Goal: Task Accomplishment & Management: Use online tool/utility

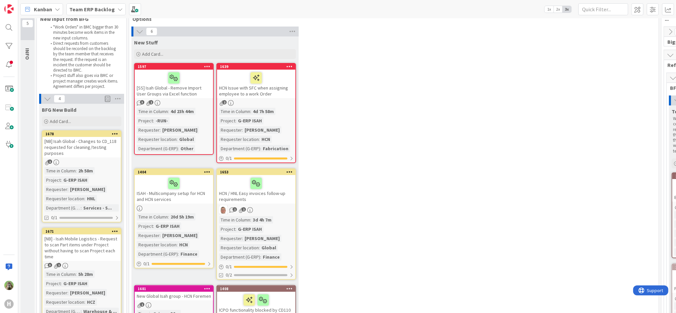
scroll to position [44, 0]
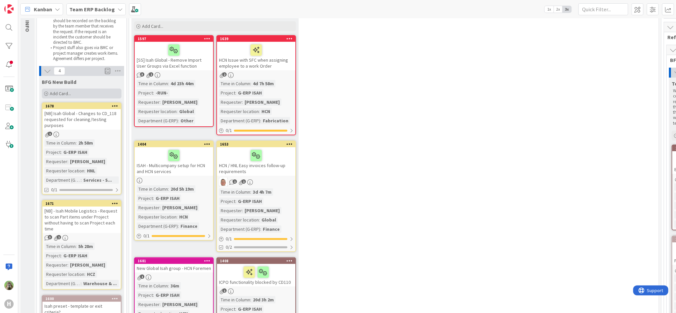
click at [75, 96] on div "Add Card..." at bounding box center [82, 94] width 80 height 10
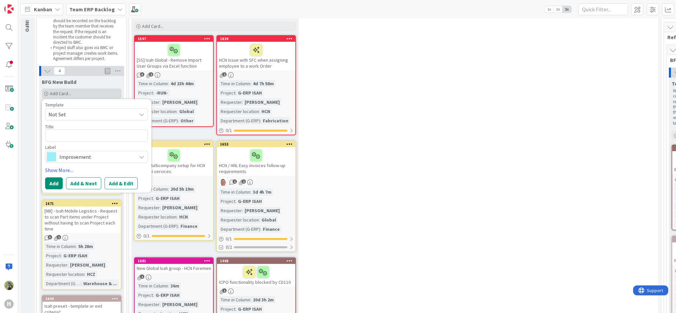
type textarea "x"
type textarea "O"
type textarea "x"
type textarea "Og"
type textarea "x"
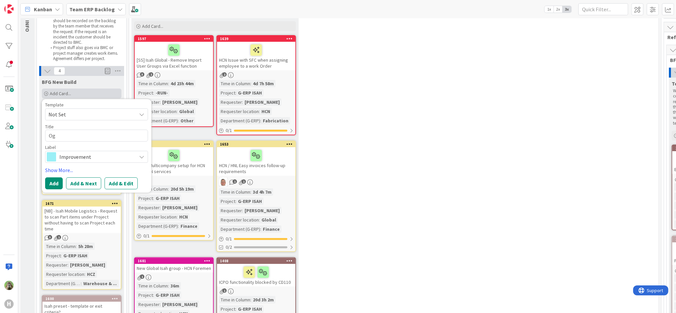
type textarea "O"
type textarea "x"
type textarea "Or"
type textarea "x"
type textarea "Org"
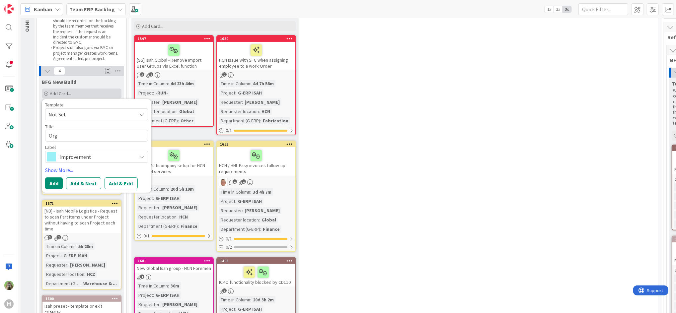
type textarea "x"
type textarea "Orga"
type textarea "x"
type textarea "Organ"
type textarea "x"
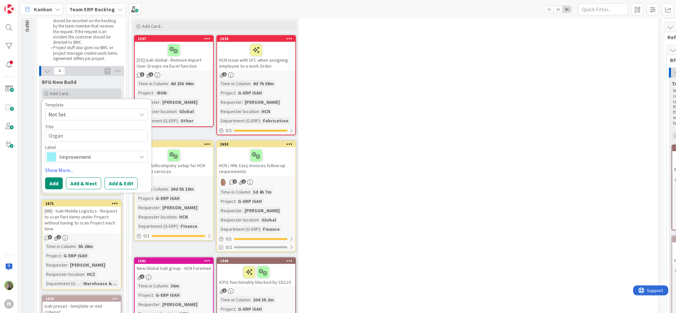
type textarea "Organi"
type textarea "x"
type textarea "Organiz"
type textarea "x"
type textarea "Organiza"
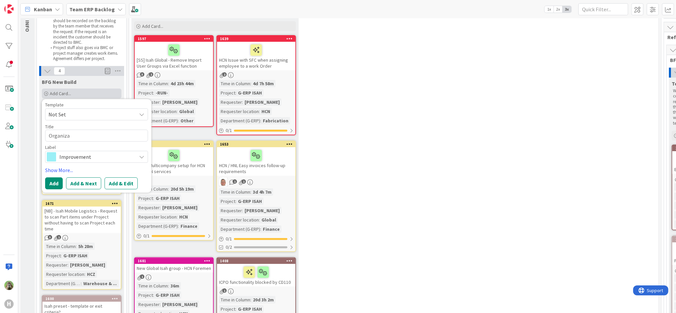
type textarea "x"
type textarea "Organiz"
type textarea "x"
type textarea "Organize"
type textarea "x"
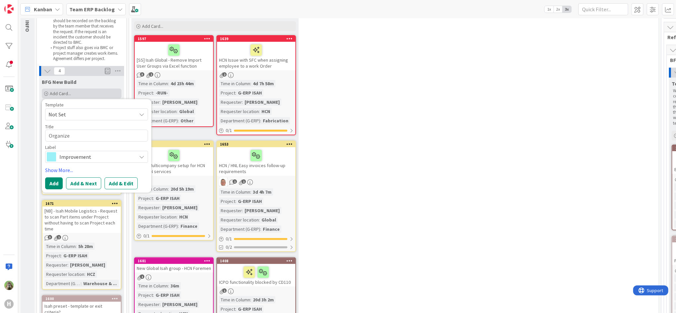
type textarea "Organize"
type textarea "x"
type textarea "Organize m"
type textarea "x"
type textarea "Organize me"
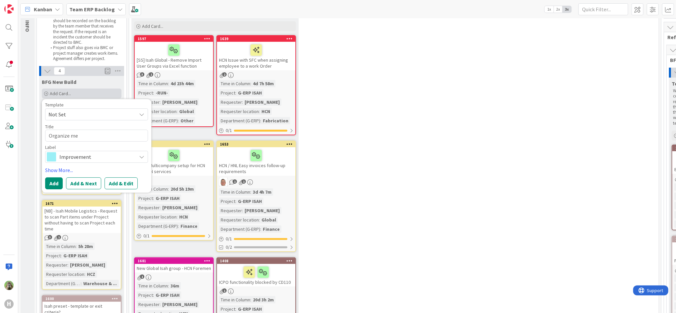
type textarea "x"
type textarea "Organize mee"
type textarea "x"
type textarea "Organize meet"
type textarea "x"
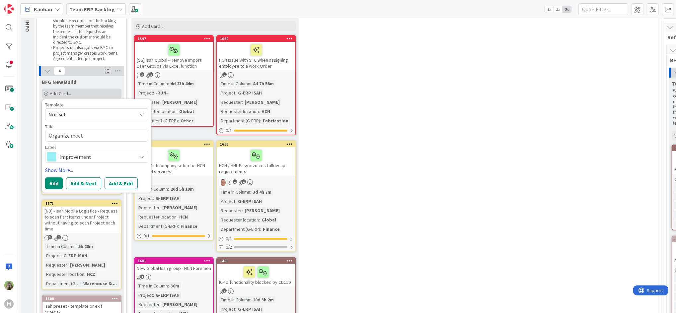
type textarea "Organize meeti"
type textarea "x"
type textarea "Organize meeting"
type textarea "x"
type textarea "Organize meeting"
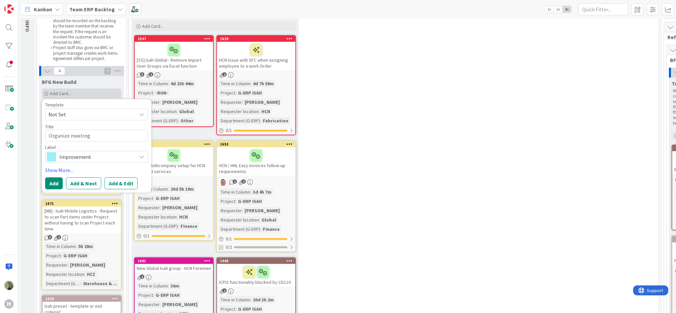
type textarea "x"
type textarea "Organize meeting o"
type textarea "x"
type textarea "Organize meeting on"
type textarea "x"
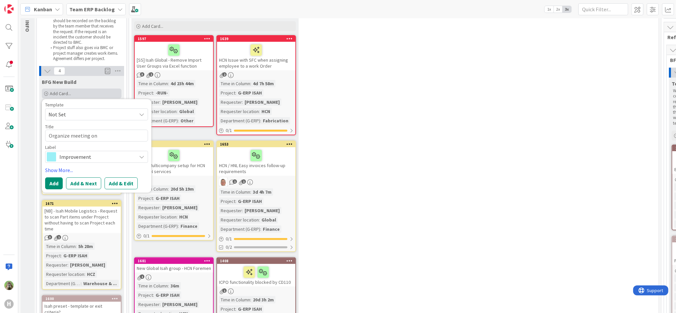
type textarea "Organize meeting ons"
type textarea "x"
type textarea "Organize meeting onsi"
type textarea "x"
type textarea "Organize meeting onsit"
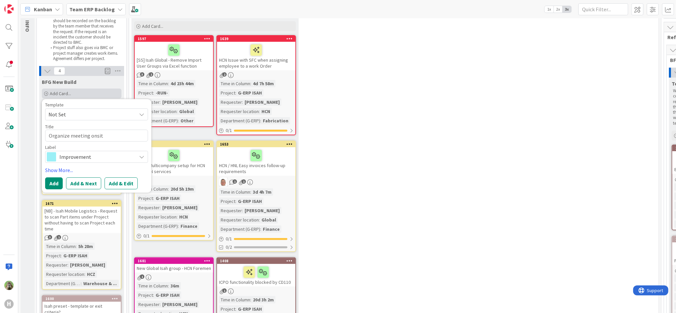
type textarea "x"
type textarea "Organize meeting onsite"
type textarea "x"
type textarea "Organize meeting onsit"
type textarea "x"
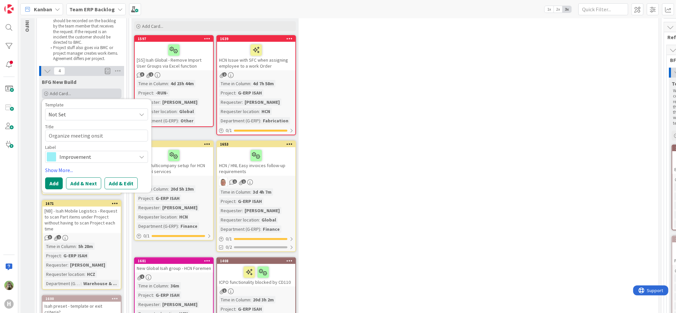
type textarea "Organize meeting onsite"
type textarea "x"
type textarea "Organize meeting onsite"
type textarea "x"
type textarea "Organize meeting onsite w"
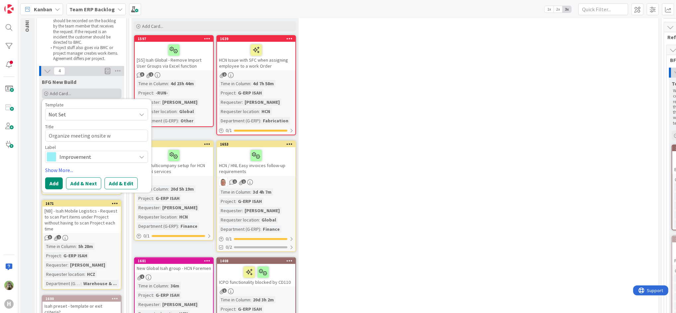
type textarea "x"
type textarea "Organize meeting onsite wit"
type textarea "x"
type textarea "Organize meeting onsite with"
type textarea "x"
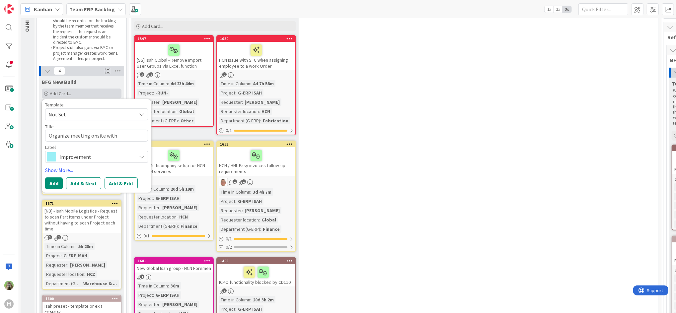
type textarea "Organize meeting onsite with"
type textarea "x"
type textarea "Organize meeting onsite with e"
type textarea "x"
type textarea "Organize meeting onsite with"
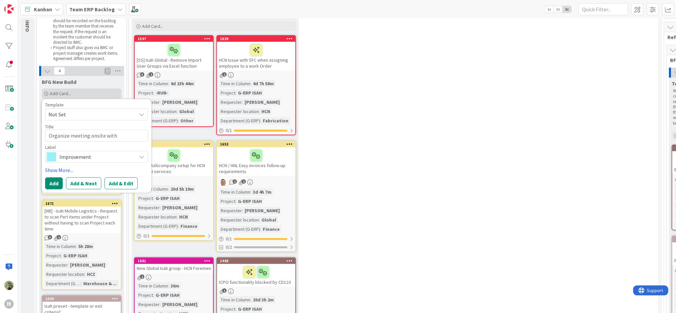
type textarea "x"
type textarea "Organize meeting onsite with"
type textarea "x"
type textarea "Organize meeting onsite wit"
type textarea "x"
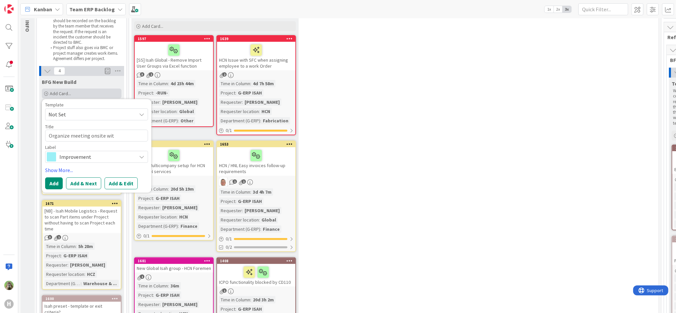
type textarea "Organize meeting onsite wi"
type textarea "x"
type textarea "Organize meeting onsite w"
type textarea "x"
type textarea "Organize meeting onsite"
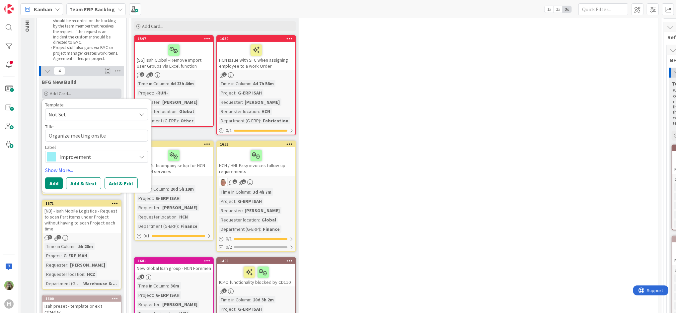
type textarea "x"
type textarea "Organize meeting onsite at"
type textarea "x"
type textarea "Organize meeting onsite at"
type textarea "x"
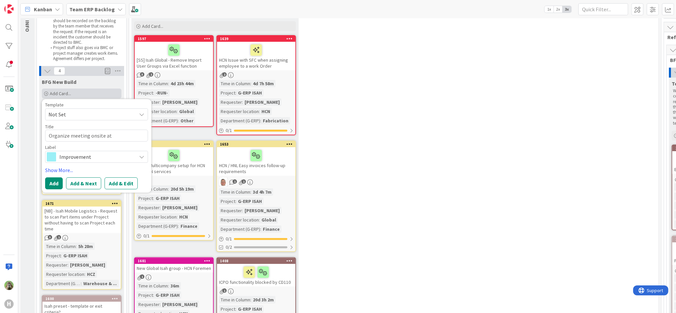
type textarea "Organize meeting onsite at H"
type textarea "x"
type textarea "Organize meeting onsite at Hi"
type textarea "x"
type textarea "Organize meeting onsite at H"
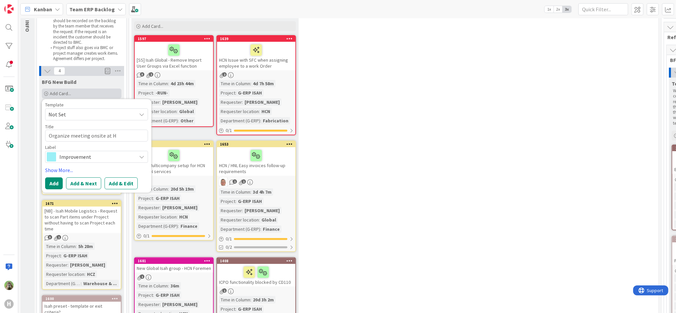
type textarea "x"
type textarea "Organize meeting onsite at H"
type textarea "x"
type textarea "Organize meeting w onsite at H"
type textarea "x"
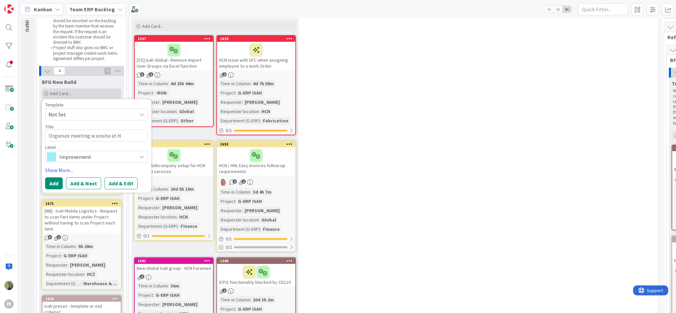
type textarea "Organize meeting wi onsite at H"
type textarea "x"
type textarea "Organize meeting wit onsite at H"
type textarea "x"
type textarea "Organize meeting with onsite at H"
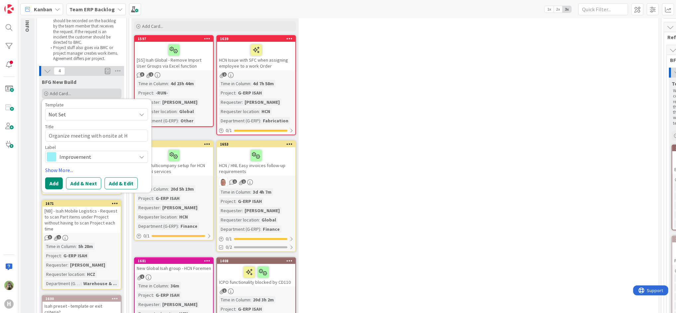
type textarea "x"
type textarea "Organize meeting with onsite at H"
type textarea "x"
type textarea "Organize meeting with Y onsite at H"
type textarea "x"
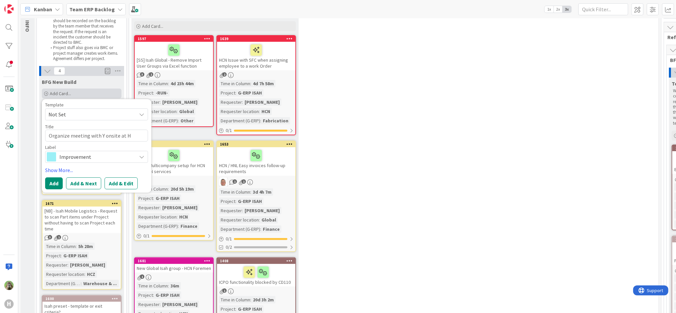
type textarea "Organize meeting with Ye onsite at H"
type textarea "x"
type textarea "Organize meeting with Yel onsite at H"
type textarea "x"
type textarea "Organize meeting with Yell onsite at H"
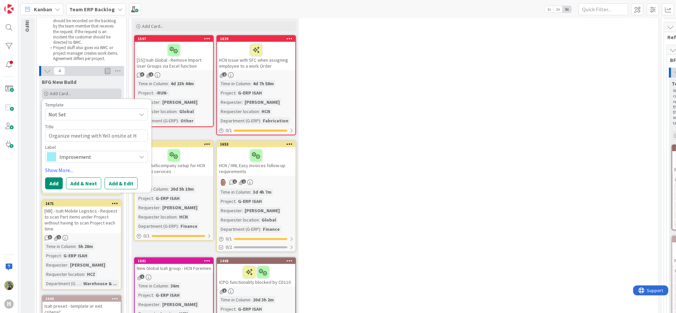
type textarea "x"
type textarea "Organize meeting with Yellow onsite at H"
type textarea "x"
type textarea "Organize meeting with Yellows onsite at H"
type textarea "x"
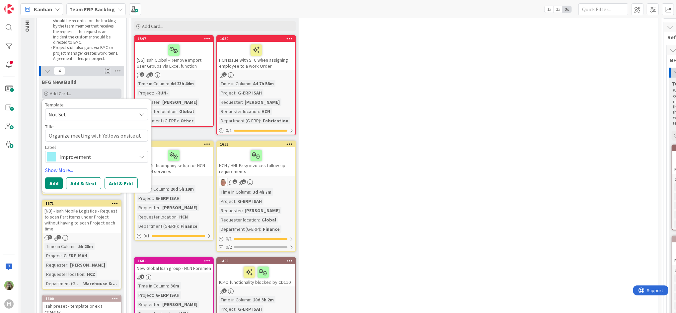
type textarea "Organize meeting with Yellowst onsite at H"
type textarea "x"
type textarea "Organize meeting with Yellowstar onsite at H"
type textarea "x"
type textarea "Organize meeting with Yellowstart onsite at H"
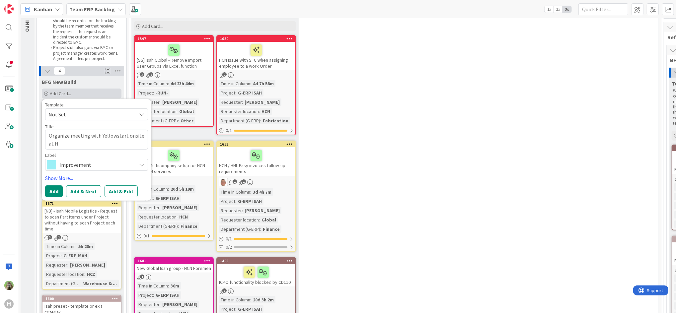
type textarea "x"
type textarea "Organize meeting with Yellowstar onsite at H"
type textarea "x"
type textarea "Organize meeting with Yellowstar onsite at Hu"
type textarea "x"
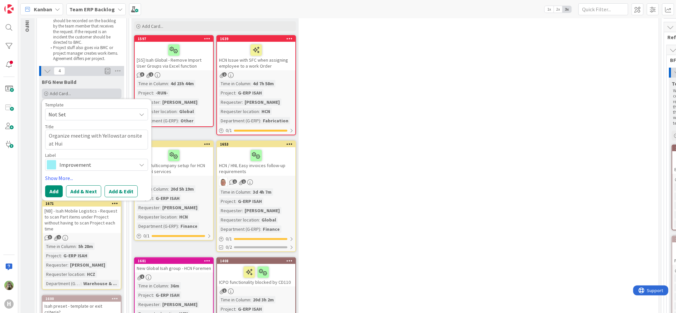
type textarea "Organize meeting with Yellowstar onsite at Huis"
type textarea "x"
type textarea "Organize meeting with Yellowstar onsite at Huism"
type textarea "x"
type textarea "Organize meeting with Yellowstar onsite at Huisma"
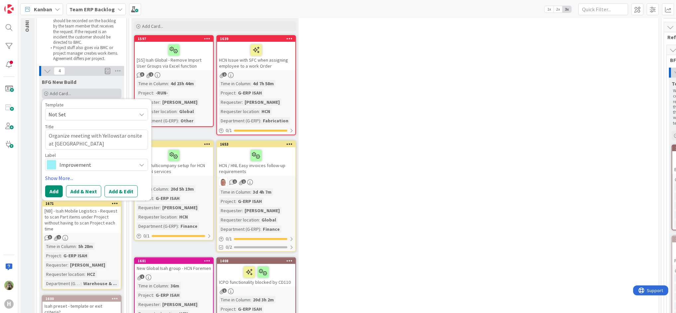
type textarea "x"
type textarea "Organize meeting with Yellowstar onsite at Huisman"
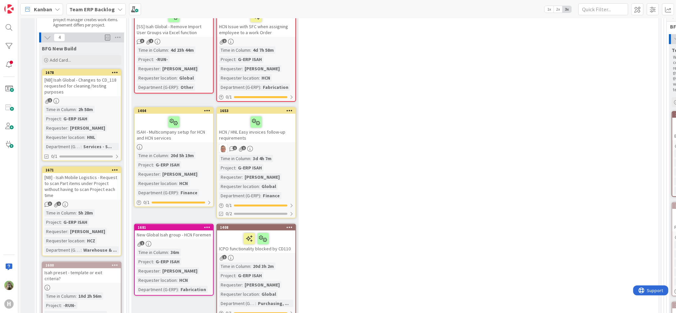
scroll to position [0, 0]
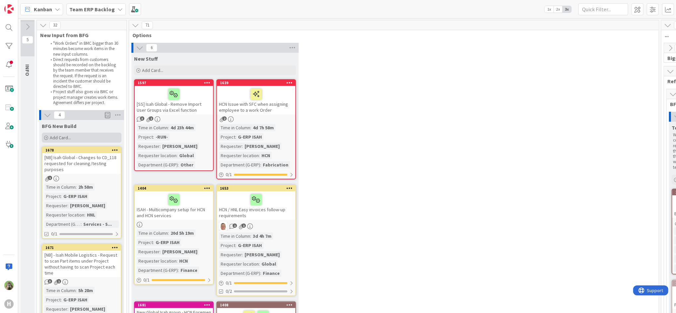
click at [92, 136] on div "Add Card..." at bounding box center [82, 138] width 80 height 10
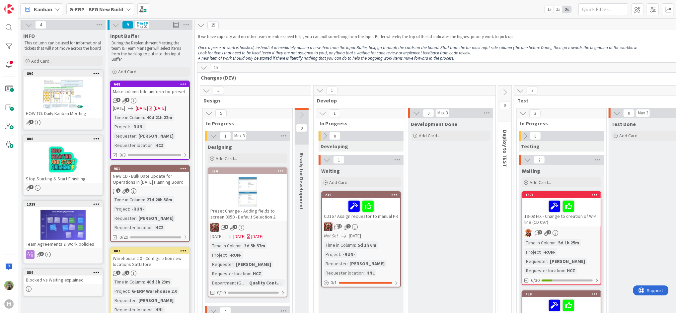
click at [86, 6] on b "G-ERP - BFG New Build" at bounding box center [96, 9] width 54 height 7
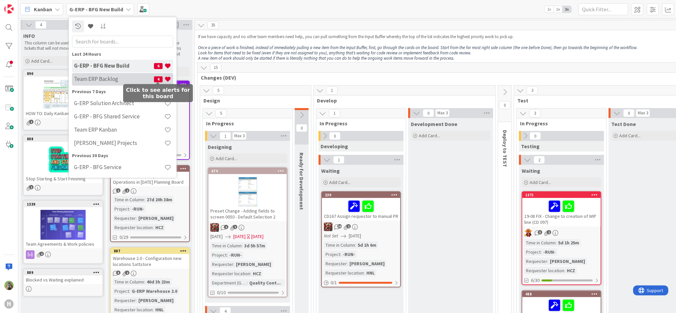
click at [155, 77] on span "4" at bounding box center [158, 79] width 9 height 6
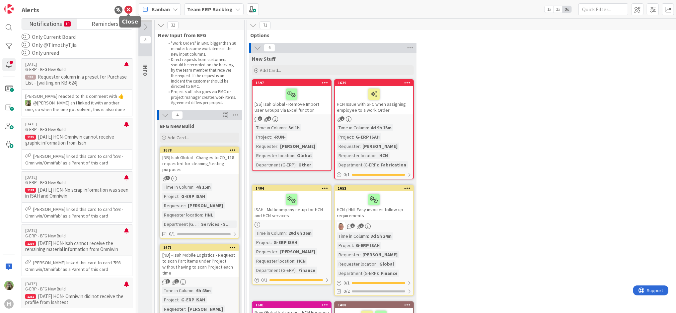
click at [128, 9] on icon at bounding box center [128, 10] width 8 height 8
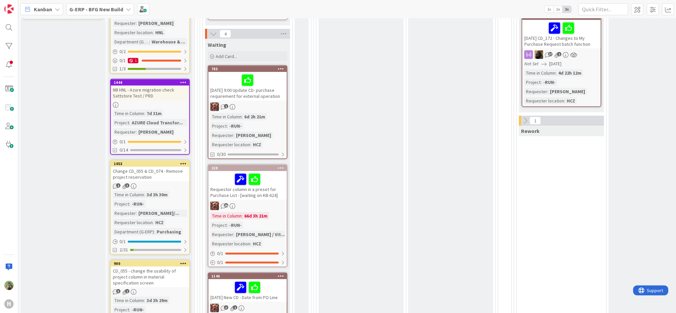
scroll to position [221, 0]
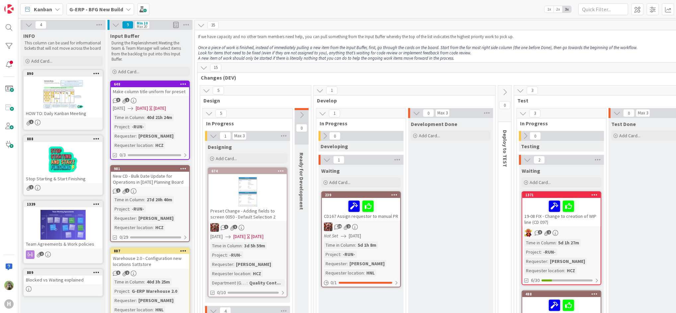
click at [126, 7] on icon at bounding box center [128, 9] width 5 height 5
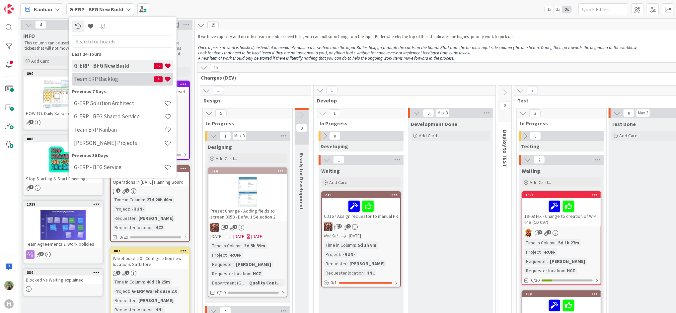
click at [125, 75] on div "Team ERP Backlog 4" at bounding box center [122, 79] width 101 height 13
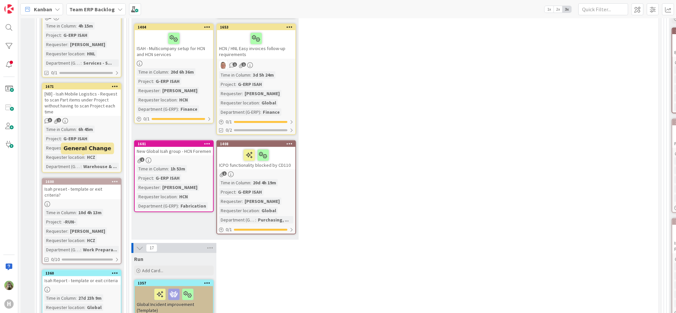
scroll to position [88, 0]
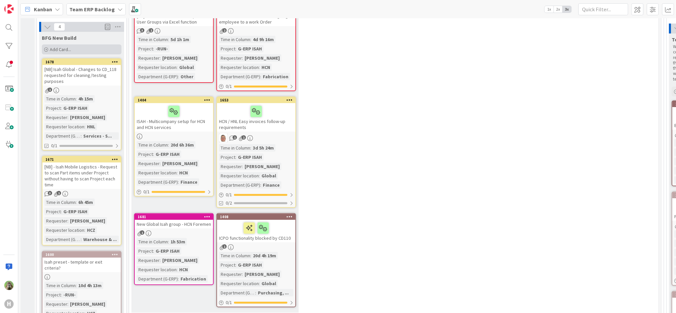
click at [91, 47] on div "Add Card..." at bounding box center [82, 49] width 80 height 10
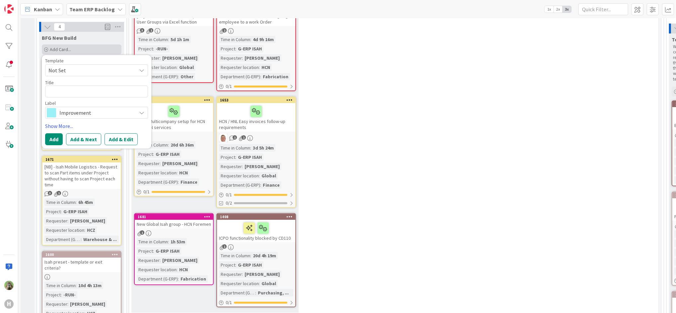
type textarea "x"
type textarea "P"
type textarea "x"
type textarea "PL"
type textarea "x"
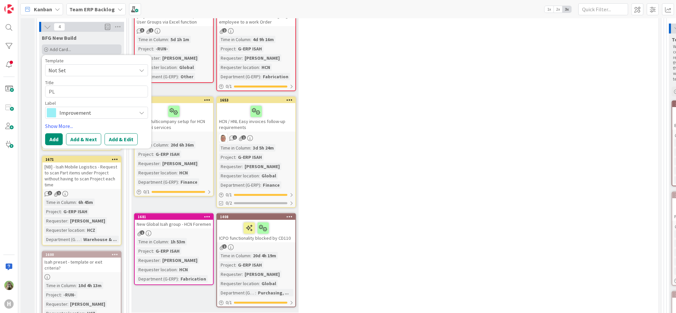
type textarea "PLa"
type textarea "x"
type textarea "PLan"
type textarea "x"
type textarea "PLa"
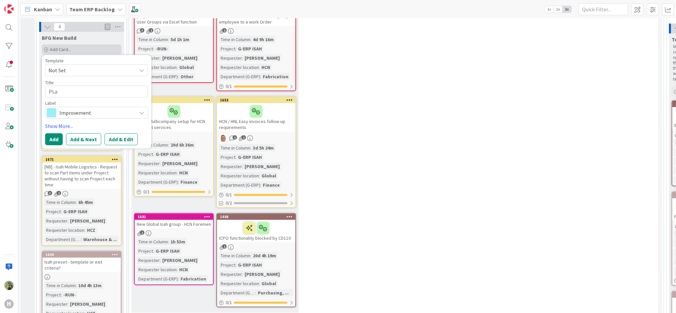
type textarea "x"
type textarea "PL"
type textarea "x"
type textarea "P"
type textarea "x"
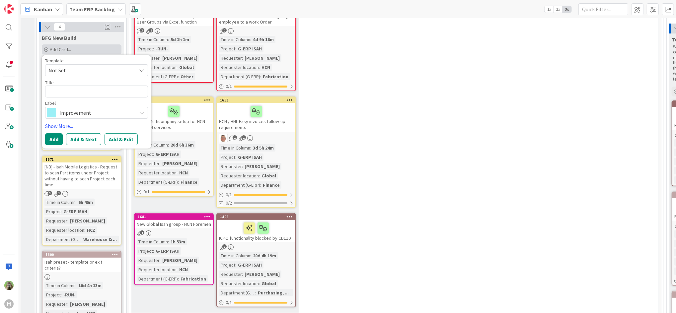
type textarea "P"
type textarea "x"
type textarea "Pla"
type textarea "x"
type textarea "Plan"
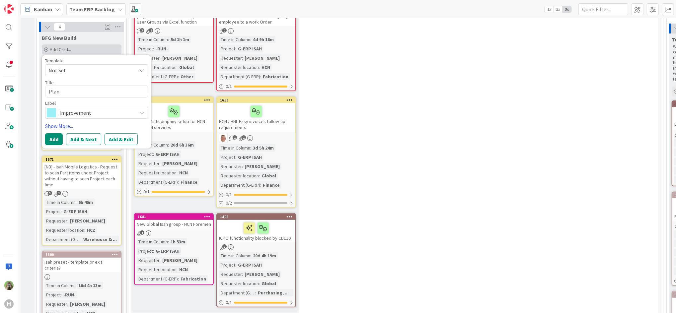
type textarea "x"
type textarea "Plan"
type textarea "x"
type textarea "Plan m"
type textarea "x"
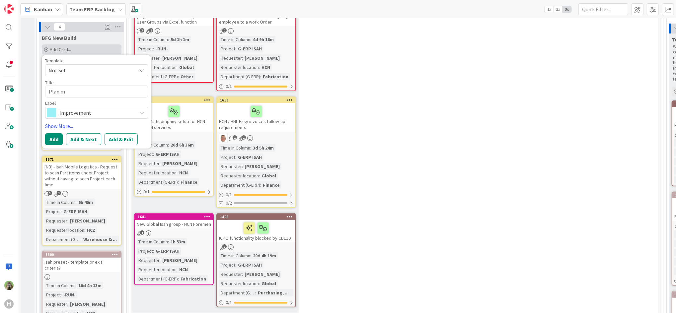
type textarea "Plan me"
type textarea "x"
type textarea "Plan mee"
type textarea "x"
type textarea "Plan meeti"
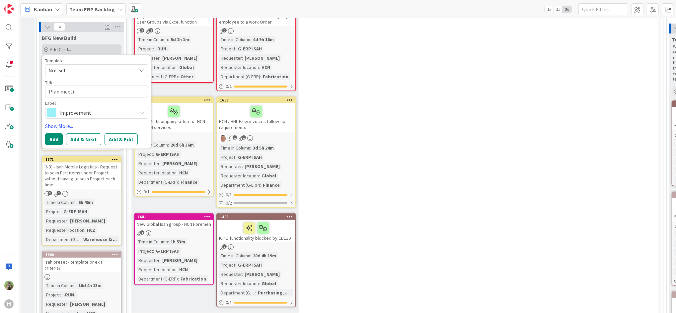
type textarea "x"
type textarea "Plan meeting"
type textarea "x"
type textarea "Plan meeting wi"
type textarea "x"
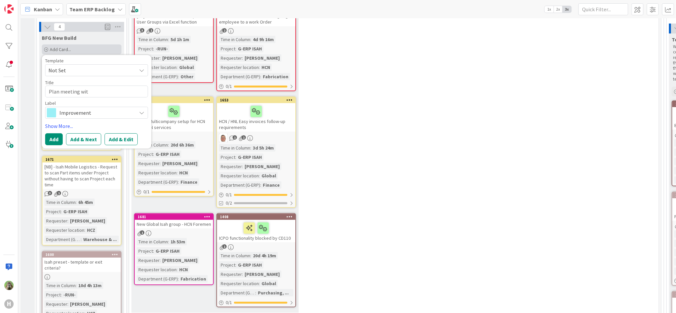
type textarea "Plan meeting with"
type textarea "x"
type textarea "Plan meeting with UY"
type textarea "x"
type textarea "Plan meeting with UYe"
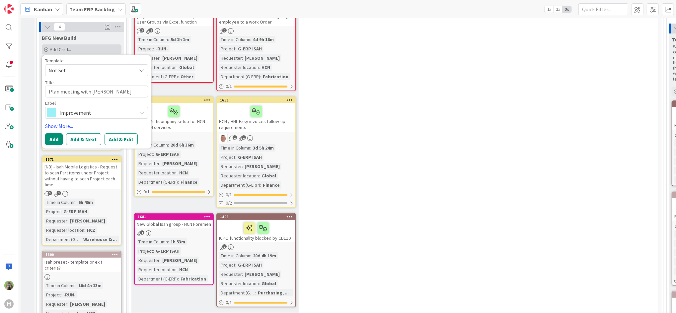
type textarea "x"
type textarea "Plan meeting with UY"
type textarea "x"
type textarea "Plan meeting with U"
type textarea "x"
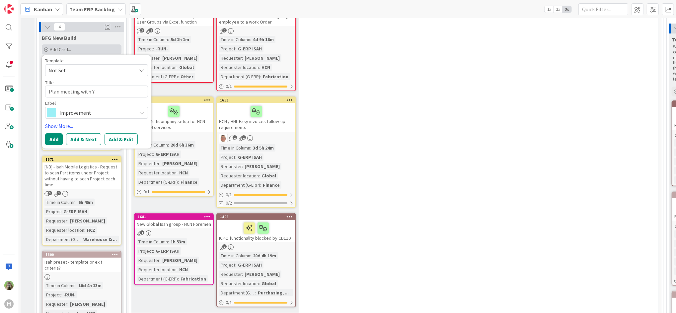
type textarea "Plan meeting with YU"
type textarea "x"
type textarea "Plan meeting with YUe"
type textarea "x"
type textarea "Plan meeting with YU"
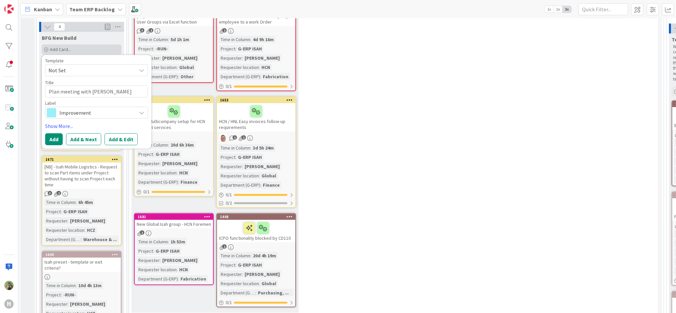
type textarea "x"
type textarea "Plan meeting with Y"
type textarea "x"
type textarea "Plan meeting with Ye"
type textarea "x"
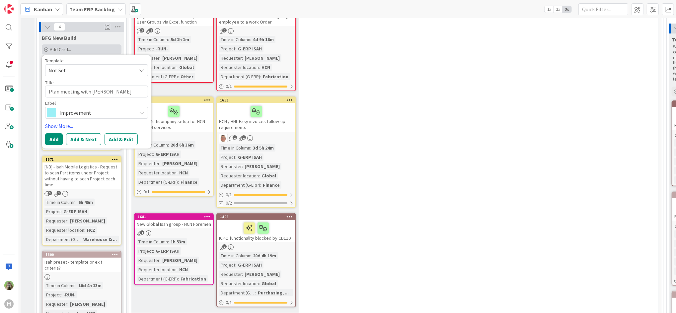
type textarea "Plan meeting with Yel"
type textarea "x"
type textarea "Plan meeting with Yell"
type textarea "x"
type textarea "Plan meeting with Yellow"
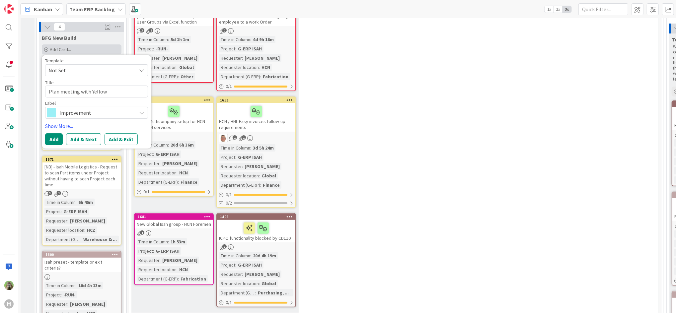
type textarea "x"
type textarea "Plan meeting with Yellow"
type textarea "x"
type textarea "Plan meeting with Yellow s"
type textarea "x"
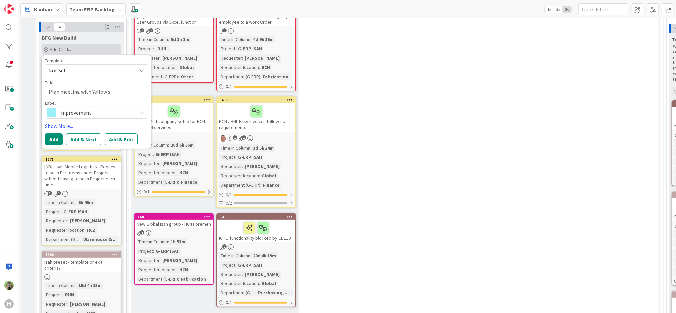
type textarea "Plan meeting with Yellow st"
type textarea "x"
type textarea "Plan meeting with Yellow sta"
type textarea "x"
type textarea "Plan meeting with Yellow st"
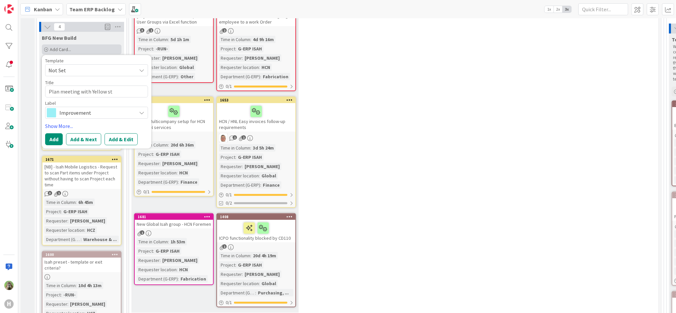
type textarea "x"
type textarea "Plan meeting with Yellow s"
type textarea "x"
type textarea "Plan meeting with Yellow"
type textarea "x"
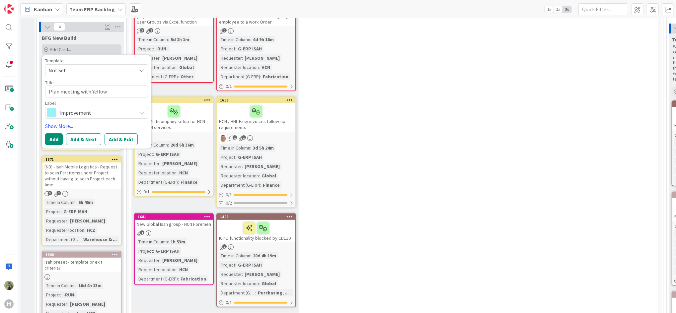
type textarea "Plan meeting with Yellow"
type textarea "x"
type textarea "Plan meeting with Yellows"
type textarea "x"
type textarea "Plan meeting with Yellowst"
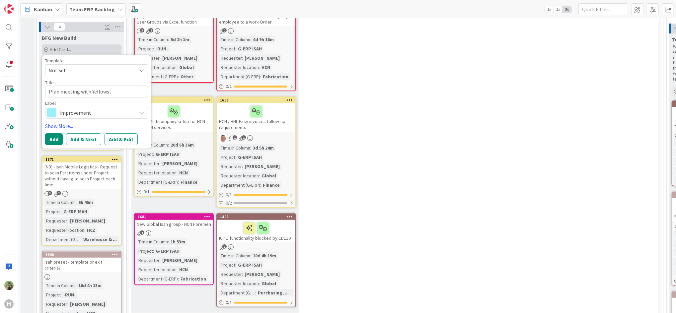
type textarea "x"
type textarea "Plan meeting with Yellowsta"
type textarea "x"
type textarea "Plan meeting with Yellowstar"
type textarea "x"
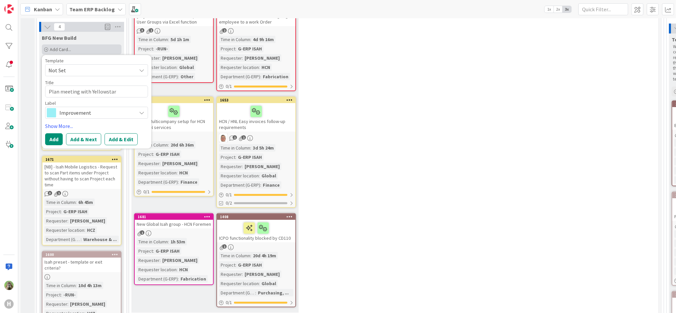
type textarea "Plan meeting with Yellowstart"
type textarea "x"
type textarea "Plan meeting with Yellowstar"
type textarea "x"
type textarea "Plan meeting with Yellowstar"
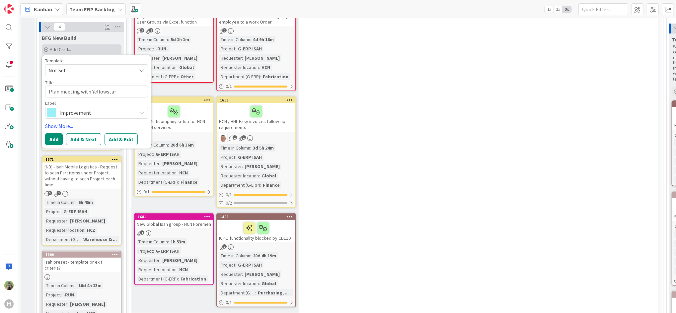
type textarea "x"
type textarea "Plan meeting with Yellowstar o"
type textarea "x"
type textarea "Plan meeting with Yellowstar ons"
type textarea "x"
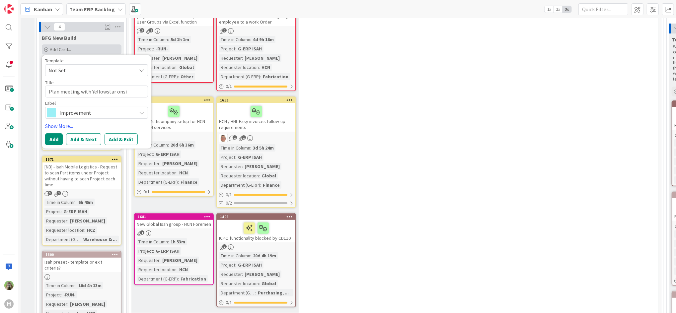
type textarea "Plan meeting with Yellowstar onsit"
type textarea "x"
type textarea "Plan meeting with Yellowstar onsite"
type textarea "x"
type textarea "Plan meeting with Yellowstar onsite H"
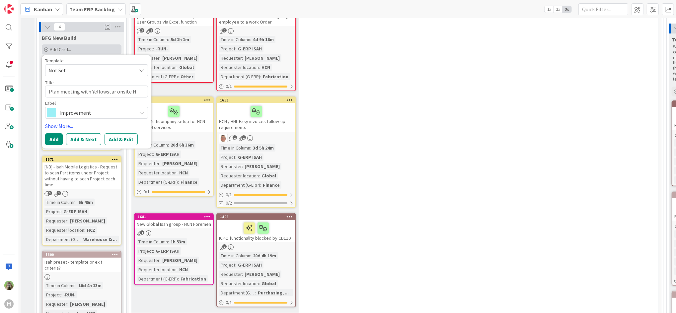
type textarea "x"
type textarea "Plan meeting with Yellowstar onsite Hu"
type textarea "x"
type textarea "Plan meeting with Yellowstar onsite Hui"
type textarea "x"
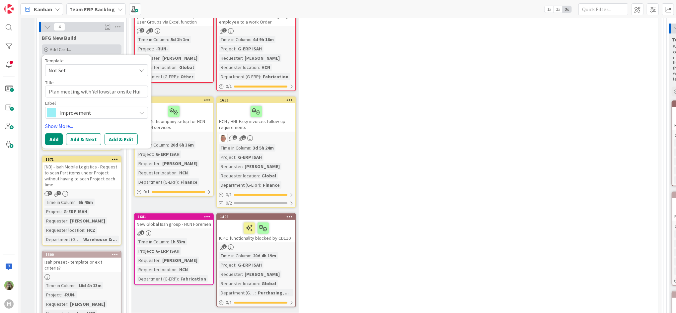
type textarea "Plan meeting with Yellowstar onsite Huis"
type textarea "x"
type textarea "Plan meeting with Yellowstar onsite Huisma"
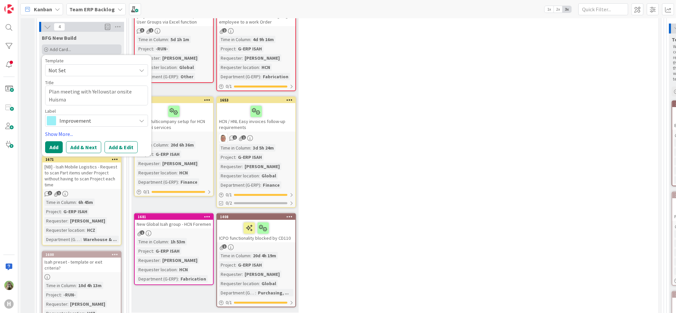
type textarea "x"
type textarea "Plan meeting with Yellowstar onsite Huisman"
type textarea "x"
type textarea "Plan meeting with Yellowstar onsite Huisman"
type textarea "x"
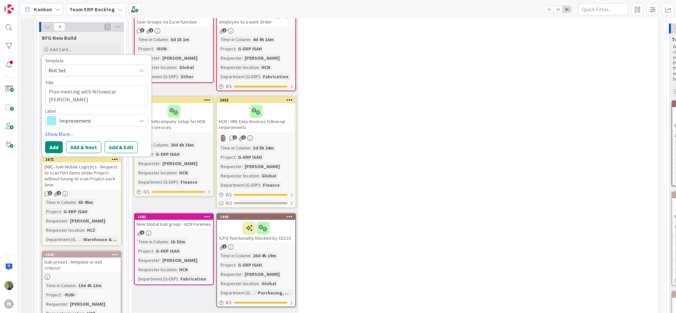
type textarea "Plan meeting with Yellowstar onsite Huisman -"
type textarea "x"
type textarea "Plan meeting with Yellowstar onsite Huisman -"
type textarea "x"
type textarea "Plan meeting with Yellowstar onsite Huisman - r"
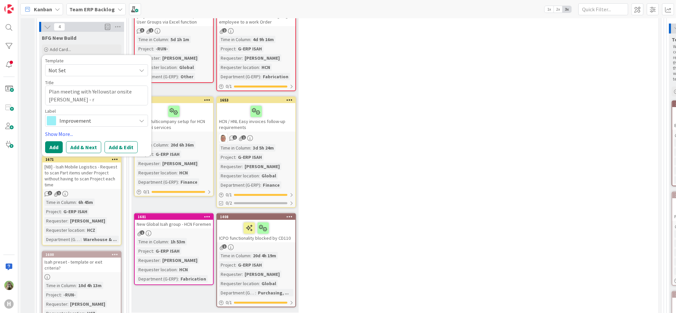
type textarea "x"
type textarea "Plan meeting with Yellowstar onsite Huisman - rg"
type textarea "x"
type textarea "Plan meeting with Yellowstar onsite Huisman - r"
type textarea "x"
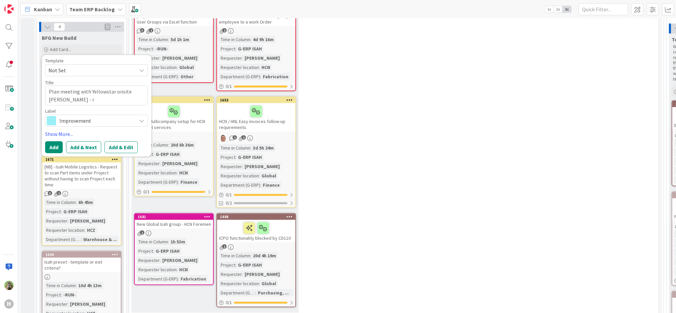
type textarea "Plan meeting with Yellowstar onsite Huisman - re"
type textarea "x"
type textarea "Plan meeting with Yellowstar onsite Huisman - rega"
type textarea "x"
type textarea "Plan meeting with Yellowstar onsite Huisman - regar"
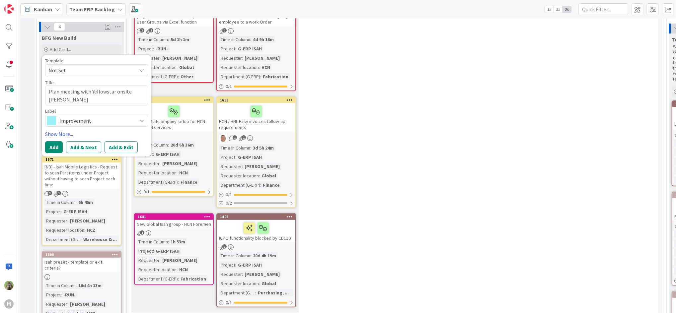
type textarea "x"
type textarea "Plan meeting with Yellowstar onsite Huisman - regard"
type textarea "x"
type textarea "Plan meeting with Yellowstar onsite Huisman - regardi"
type textarea "x"
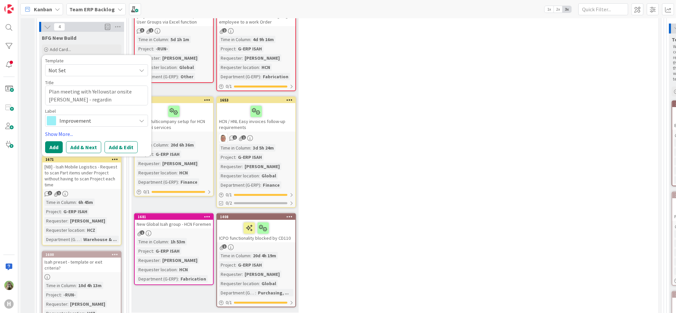
type textarea "Plan meeting with Yellowstar onsite Huisman - regarding"
type textarea "x"
type textarea "Plan meeting with Yellowstar onsite Huisman - regarding"
type textarea "x"
type textarea "Plan meeting with Yellowstar onsite Huisman - regarding s"
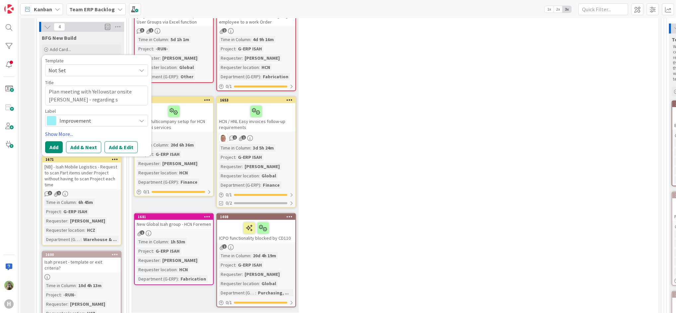
type textarea "x"
type textarea "Plan meeting with Yellowstar onsite Huisman - regarding su"
type textarea "x"
type textarea "Plan meeting with Yellowstar onsite Huisman - regarding sup"
type textarea "x"
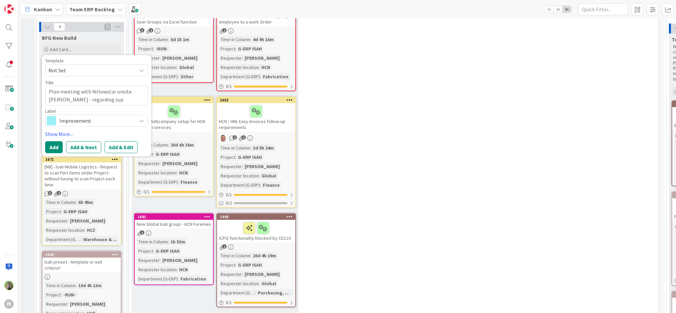
type textarea "Plan meeting with Yellowstar onsite Huisman - regarding supp"
type textarea "x"
type textarea "Plan meeting with Yellowstar onsite Huisman - regarding suppor"
type textarea "x"
type textarea "Plan meeting with Yellowstar onsite Huisman - regarding support"
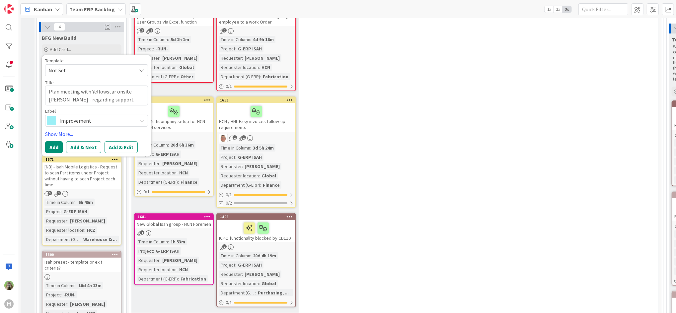
type textarea "x"
type textarea "Plan meeting with Yellowstar onsite Huisman - regarding support"
type textarea "x"
type textarea "Plan meeting with Yellowstar onsite Huisman - regarding support a"
type textarea "x"
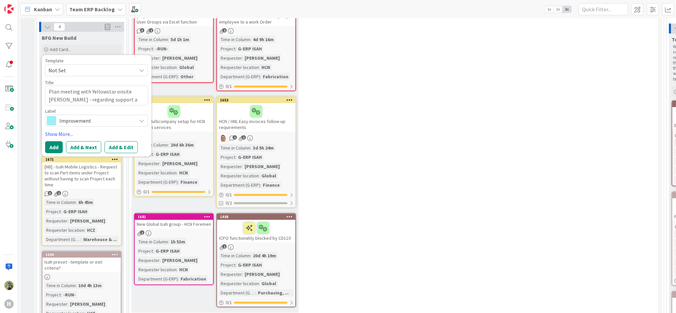
type textarea "Plan meeting with Yellowstar onsite Huisman - regarding support ag"
type textarea "x"
type textarea "Plan meeting with Yellowstar onsite Huisman - regarding support agr"
type textarea "x"
type textarea "Plan meeting with Yellowstar onsite Huisman - regarding support agre"
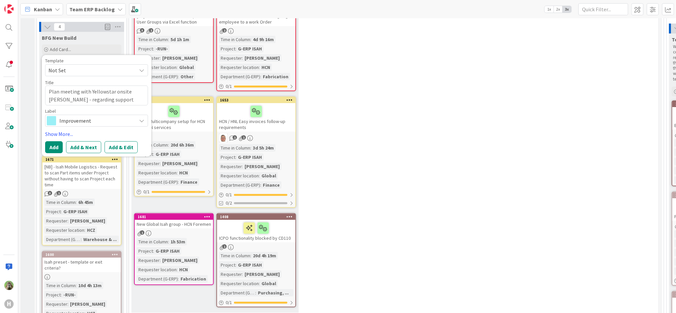
type textarea "x"
type textarea "Plan meeting with Yellowstar onsite Huisman - regarding support agree"
type textarea "x"
type textarea "Plan meeting with Yellowstar onsite Huisman - regarding support agreeme"
type textarea "x"
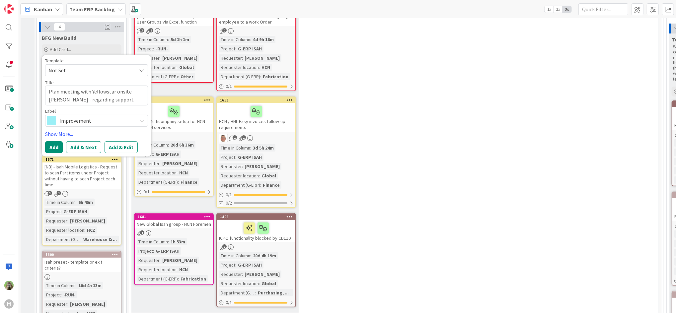
type textarea "Plan meeting with Yellowstar onsite Huisman - regarding support agreement"
type textarea "x"
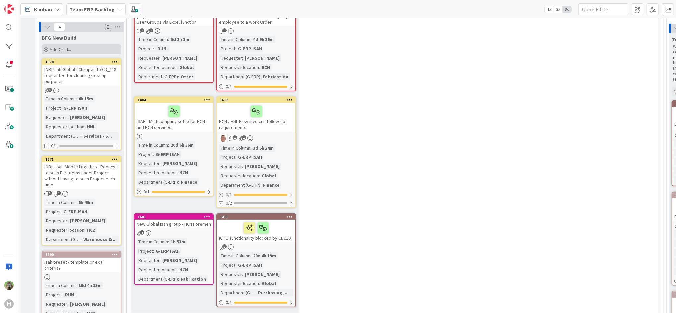
click at [65, 45] on div "Add Card..." at bounding box center [82, 49] width 80 height 10
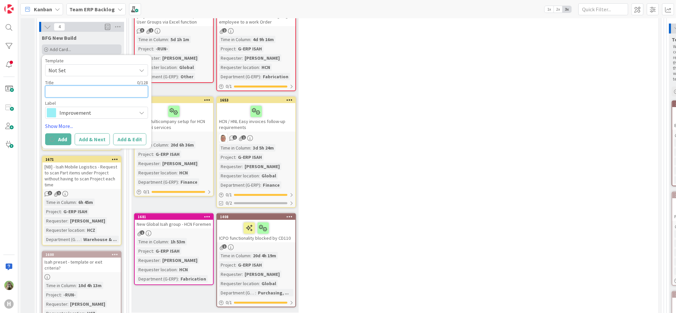
type textarea "P"
type textarea "x"
type textarea "Pl"
type textarea "x"
type textarea "Pla"
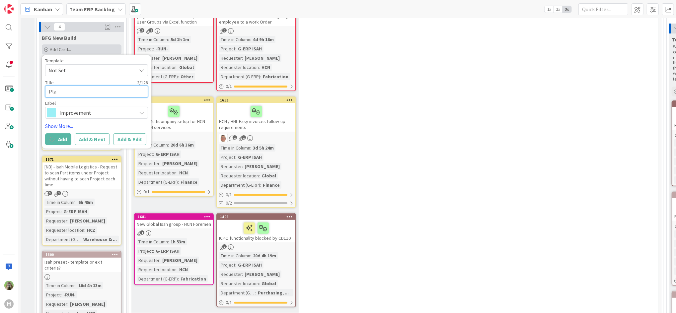
type textarea "x"
type textarea "Plan"
type textarea "x"
type textarea "Plan"
type textarea "x"
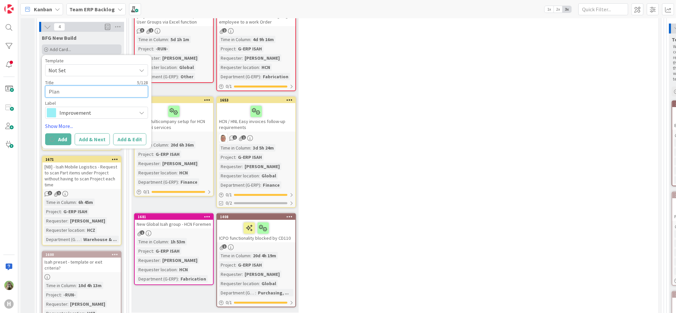
type textarea "Plan m"
type textarea "x"
type textarea "Plan ma"
type textarea "x"
type textarea "Plan m"
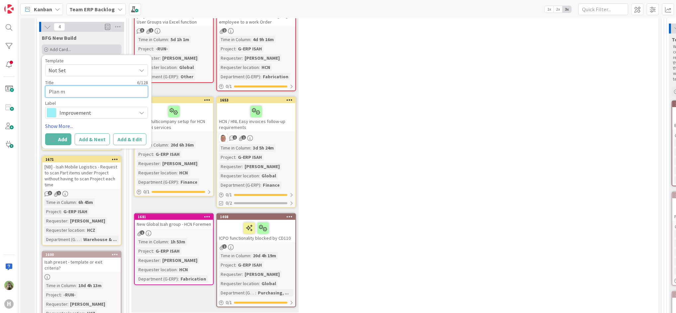
type textarea "x"
type textarea "Plan"
type textarea "x"
type textarea "Pla"
type textarea "x"
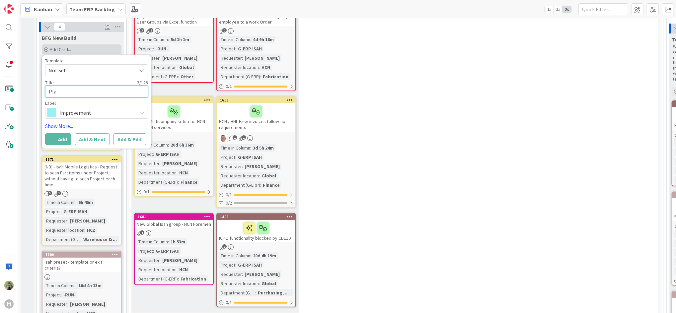
type textarea "Pl"
type textarea "x"
type textarea "P"
type textarea "M"
type textarea "x"
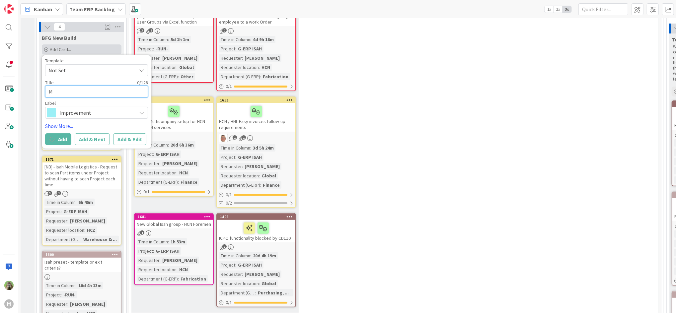
type textarea "Me"
type textarea "x"
type textarea "Mee"
type textarea "x"
type textarea "Meet"
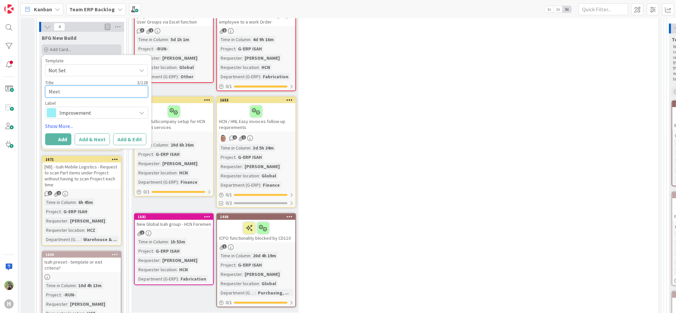
type textarea "x"
type textarea "Meetin"
type textarea "x"
type textarea "Meeting"
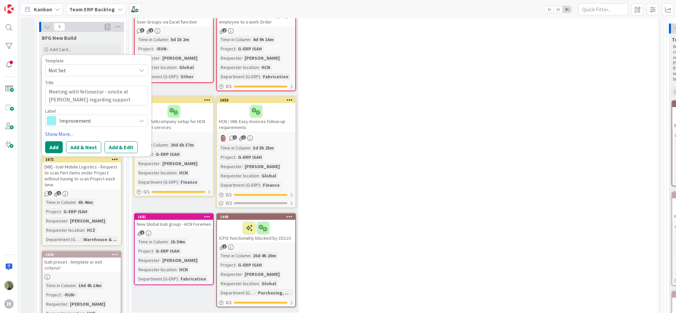
click at [68, 121] on span "Improvement" at bounding box center [96, 120] width 74 height 9
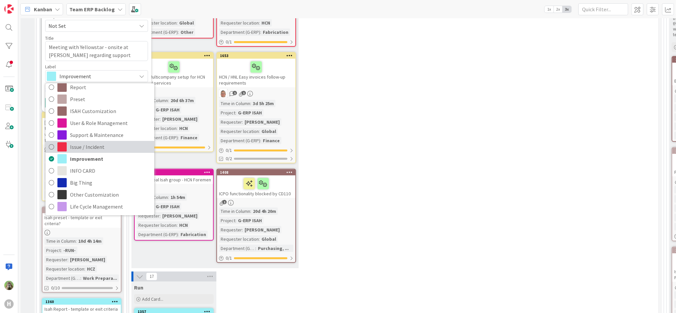
scroll to position [44, 0]
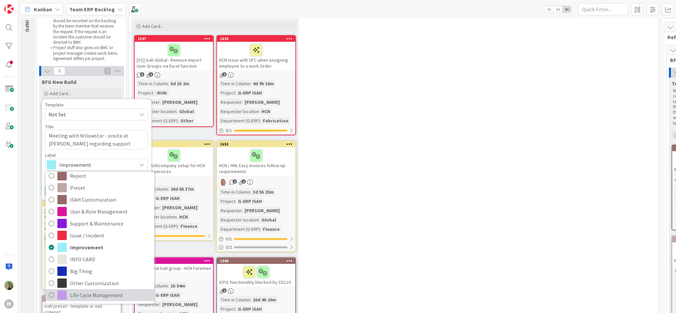
click at [97, 291] on span "Life Cycle Management" at bounding box center [110, 296] width 81 height 10
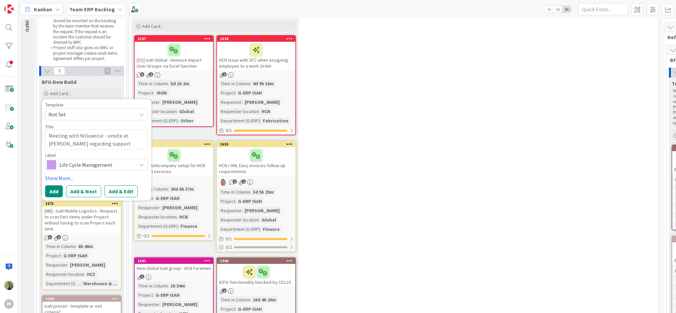
click at [91, 168] on span "Life Cycle Management" at bounding box center [96, 164] width 74 height 9
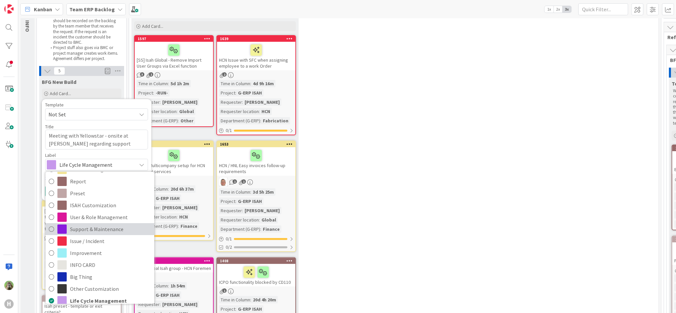
scroll to position [17, 0]
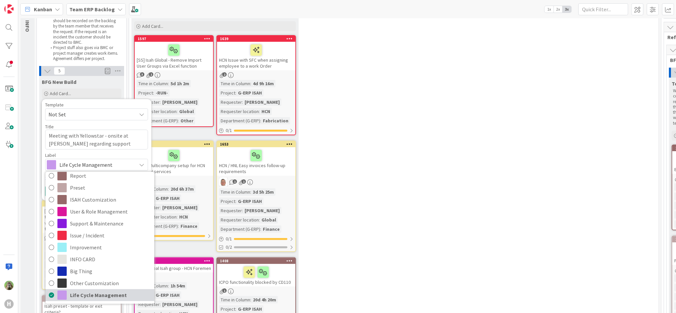
click at [90, 293] on span "Life Cycle Management" at bounding box center [110, 296] width 81 height 10
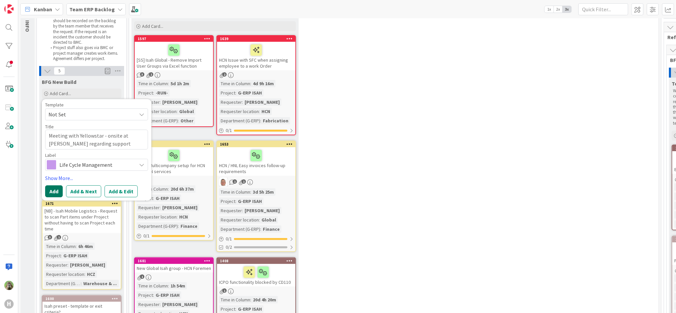
click at [59, 194] on button "Add" at bounding box center [54, 192] width 18 height 12
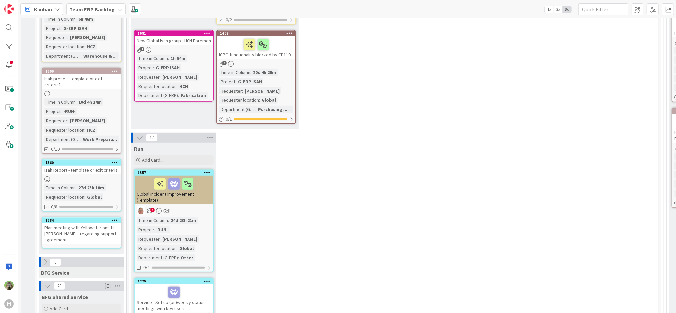
scroll to position [354, 0]
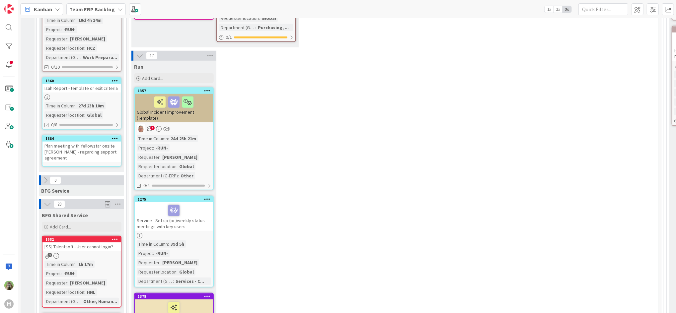
click at [114, 136] on icon at bounding box center [115, 138] width 6 height 5
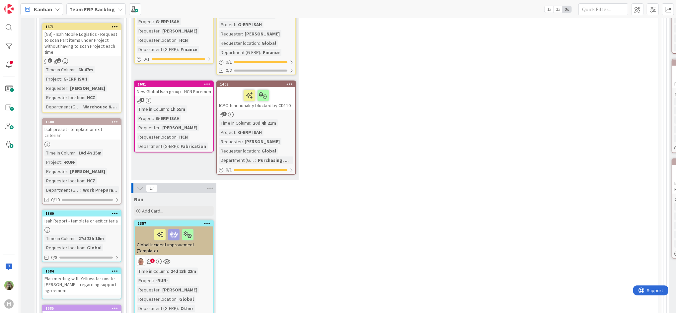
scroll to position [354, 0]
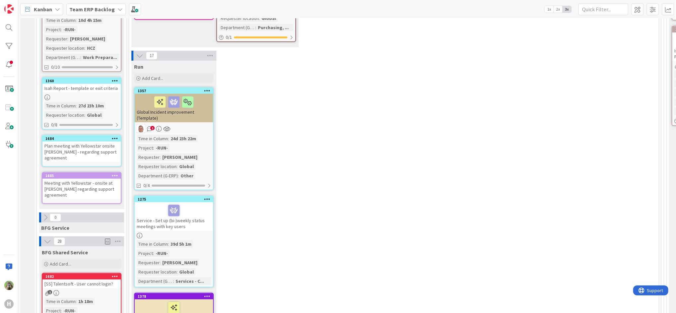
click at [112, 136] on icon at bounding box center [115, 138] width 6 height 5
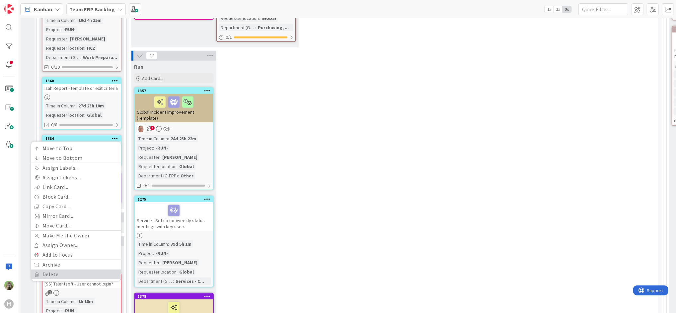
click at [51, 270] on link "Delete" at bounding box center [76, 275] width 90 height 10
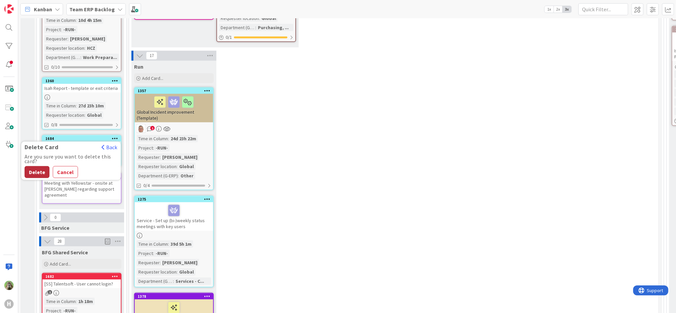
click at [41, 166] on button "Delete" at bounding box center [37, 172] width 25 height 12
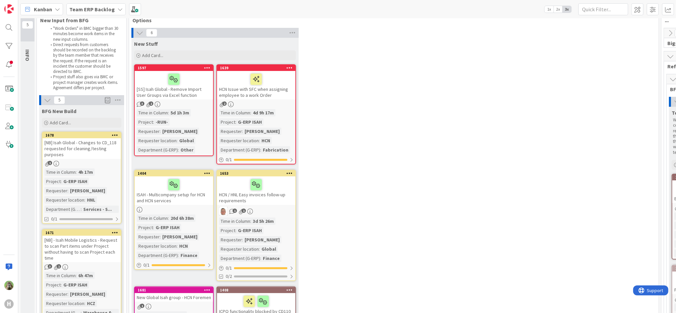
scroll to position [0, 0]
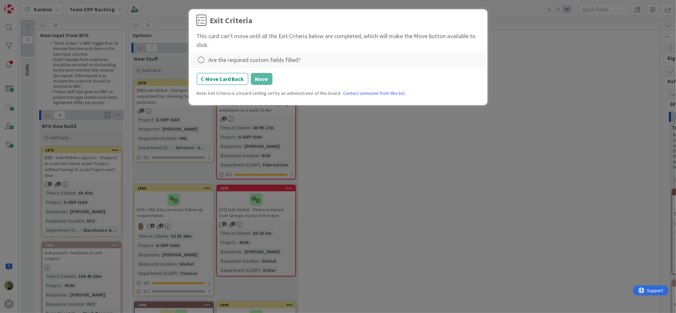
click at [250, 64] on div "Are the required custom fields filled?" at bounding box center [255, 59] width 92 height 9
click at [250, 62] on div "Are the required custom fields filled?" at bounding box center [255, 59] width 92 height 9
click at [204, 62] on icon at bounding box center [201, 59] width 9 height 9
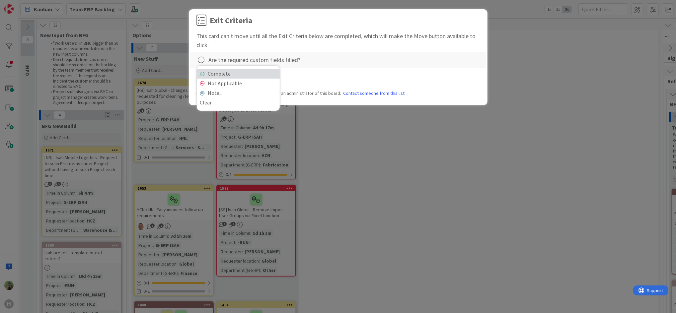
click at [236, 75] on link "Complete" at bounding box center [238, 74] width 83 height 10
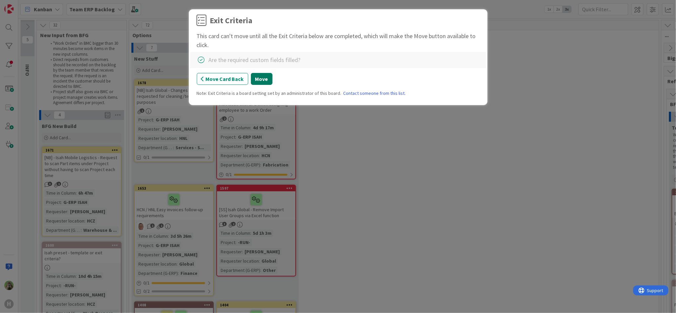
click at [258, 78] on button "Move" at bounding box center [262, 79] width 22 height 12
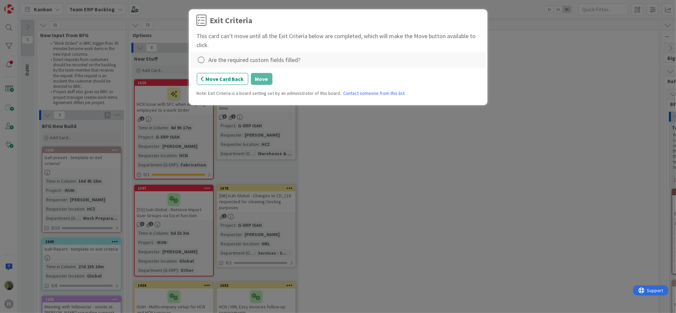
click at [237, 62] on div "Are the required custom fields filled?" at bounding box center [255, 59] width 92 height 9
click at [241, 61] on div "Are the required custom fields filled?" at bounding box center [255, 59] width 92 height 9
click at [203, 61] on icon at bounding box center [201, 59] width 9 height 9
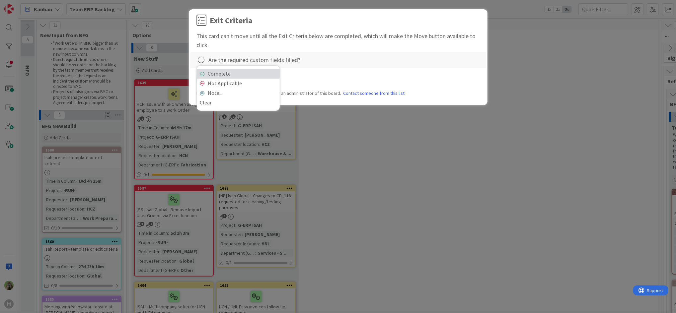
click at [234, 78] on link "Complete" at bounding box center [238, 74] width 83 height 10
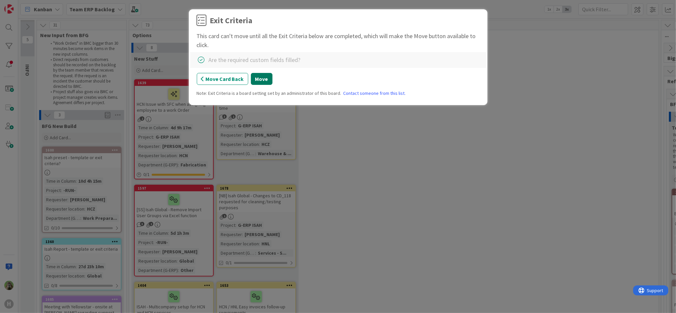
drag, startPoint x: 266, startPoint y: 75, endPoint x: 263, endPoint y: 86, distance: 11.8
click at [266, 75] on button "Move" at bounding box center [262, 79] width 22 height 12
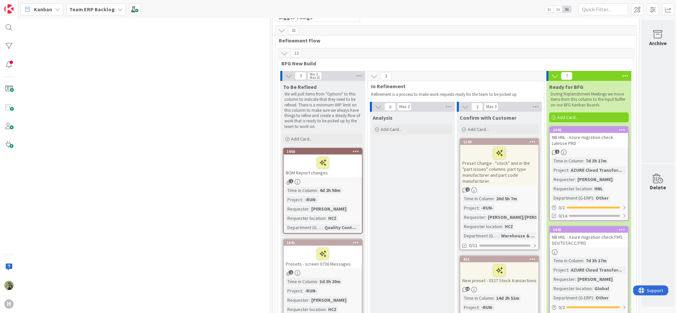
scroll to position [0, 389]
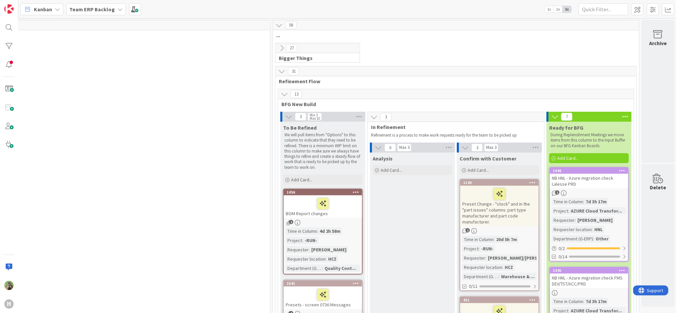
click at [111, 6] on b "Team ERP Backlog" at bounding box center [91, 9] width 45 height 7
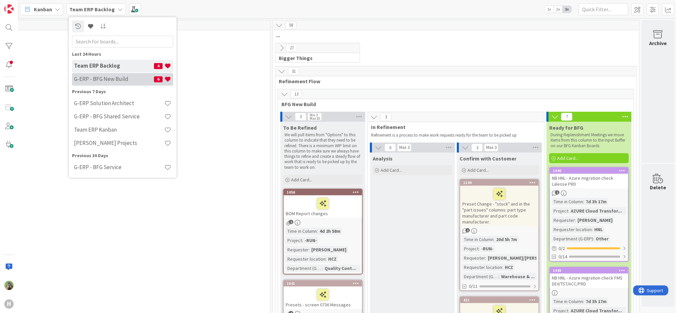
click at [134, 77] on h4 "G-ERP - BFG New Build" at bounding box center [114, 79] width 80 height 7
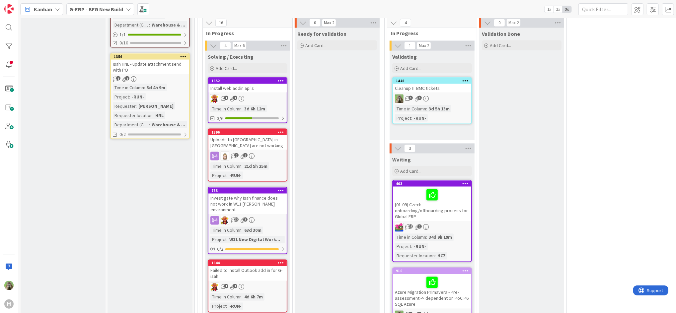
scroll to position [841, 0]
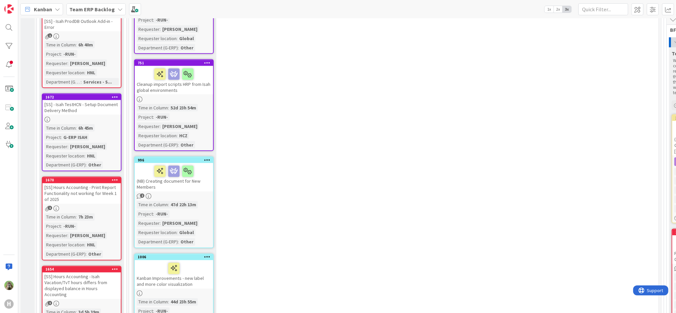
scroll to position [1018, 0]
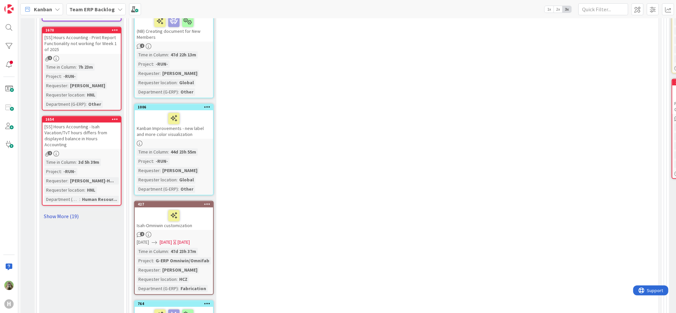
click at [59, 211] on link "Show More (19)" at bounding box center [82, 216] width 80 height 11
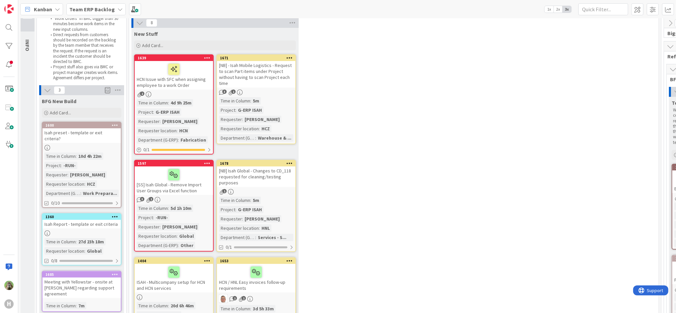
scroll to position [0, 0]
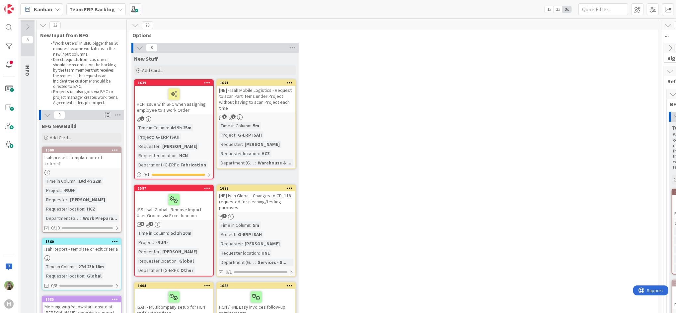
click at [82, 8] on b "Team ERP Backlog" at bounding box center [91, 9] width 45 height 7
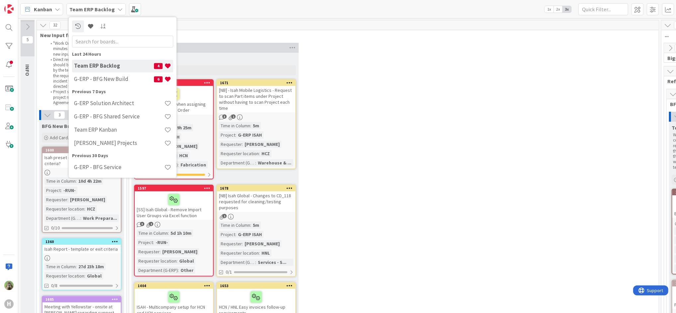
click at [124, 72] on div "Team ERP Backlog 4 G-ERP - BFG New Build 6" at bounding box center [122, 73] width 101 height 27
click at [123, 79] on h4 "G-ERP - BFG New Build" at bounding box center [114, 79] width 80 height 7
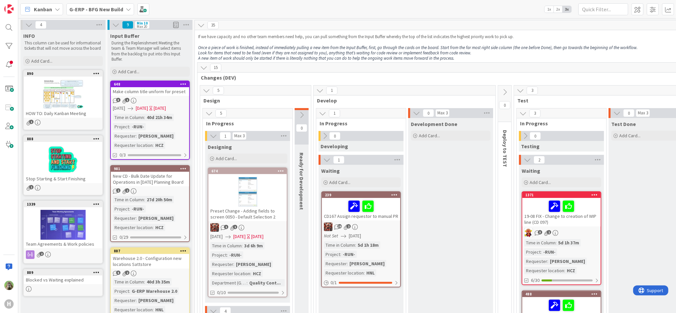
click at [117, 9] on b "G-ERP - BFG New Build" at bounding box center [96, 9] width 54 height 7
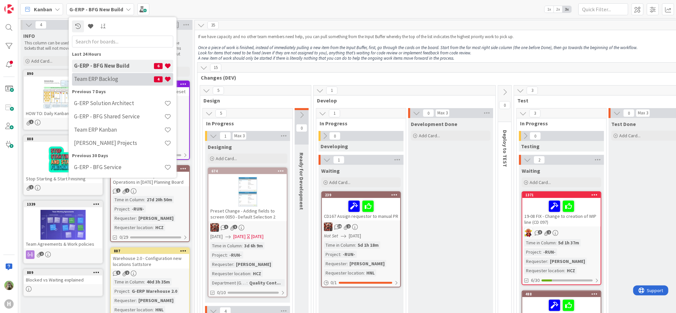
click at [117, 77] on h4 "Team ERP Backlog" at bounding box center [114, 79] width 80 height 7
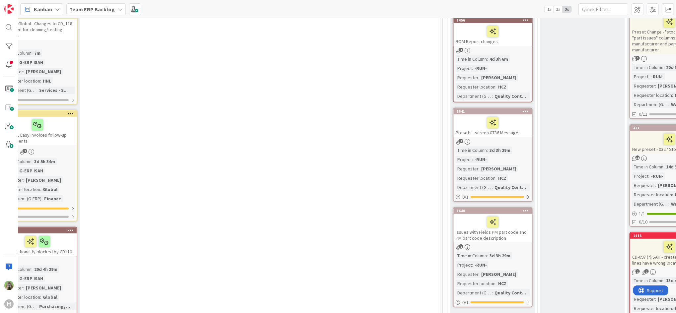
scroll to position [177, 219]
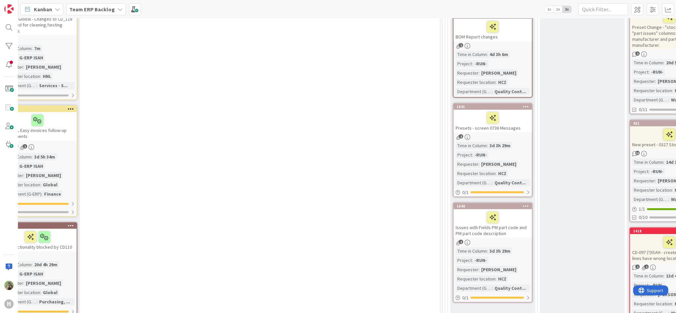
click at [517, 39] on div "BOM Report changes" at bounding box center [493, 30] width 78 height 23
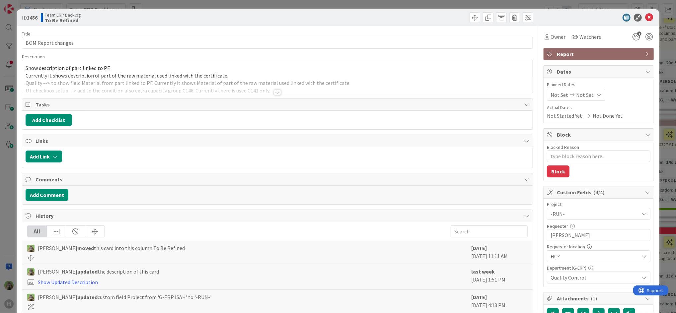
click at [172, 82] on div at bounding box center [277, 84] width 510 height 17
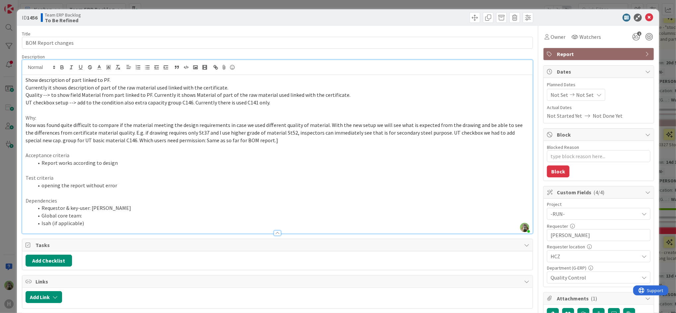
click at [7, 161] on div "ID 1456 Team ERP Backlog To Be Refined Title 18 / 128 BOM Report changes Descri…" at bounding box center [338, 156] width 676 height 313
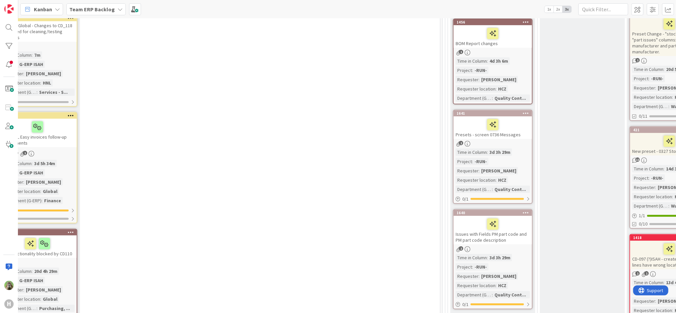
click at [490, 240] on div "Issues with Fields PM part code and PM part code description" at bounding box center [493, 230] width 78 height 29
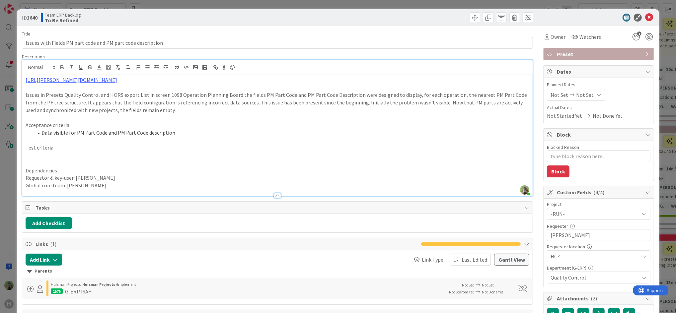
drag, startPoint x: 266, startPoint y: 68, endPoint x: 6, endPoint y: 74, distance: 259.3
click at [6, 74] on div "ID 1640 Team ERP Backlog To Be Refined Title 60 / 128 Issues with Fields PM par…" at bounding box center [338, 156] width 676 height 313
copy link "https://huisman-smartit.onbmc.com/smartit/app/#/incident/AGGHEXFAF704DATAUBPOTA…"
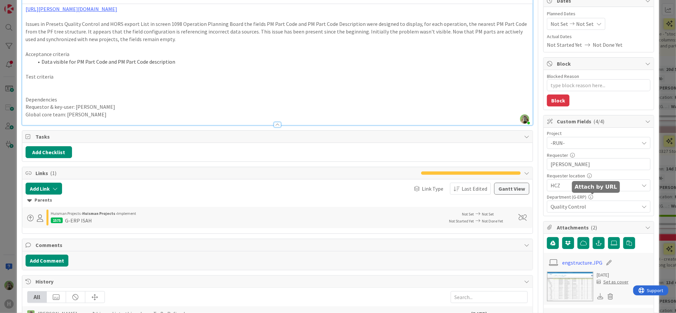
scroll to position [133, 0]
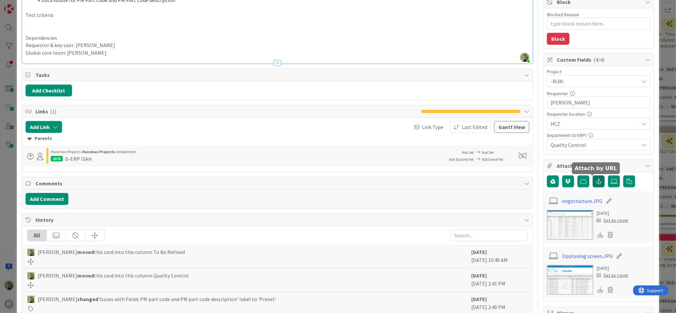
type textarea "x"
click at [596, 181] on icon "button" at bounding box center [599, 181] width 6 height 5
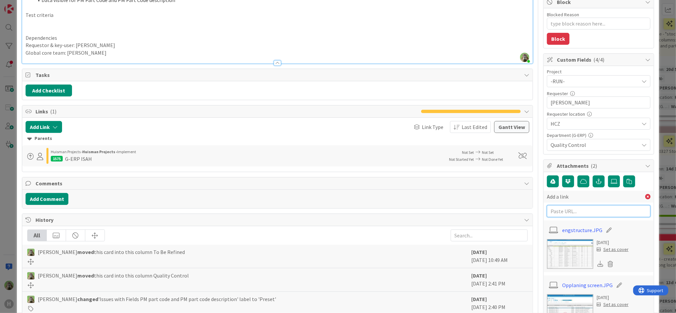
click at [579, 211] on input "text" at bounding box center [599, 211] width 104 height 12
paste input "https://huisman-smartit.onbmc.com/smartit/app/#/incident/AGGHEXFAF704DATAUBPOTA…"
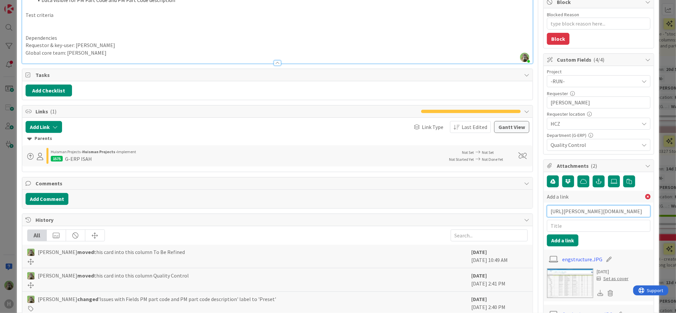
scroll to position [0, 130]
type input "https://huisman-smartit.onbmc.com/smartit/app/#/incident/AGGHEXFAF704DATAUBPOTA…"
click at [578, 229] on input "text" at bounding box center [599, 226] width 104 height 12
type input "BMC"
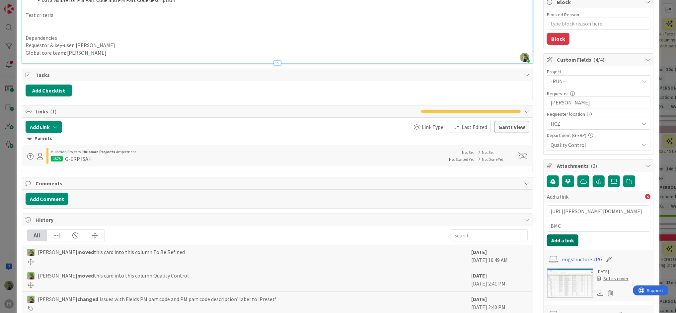
click at [562, 241] on button "Add a link" at bounding box center [563, 241] width 32 height 12
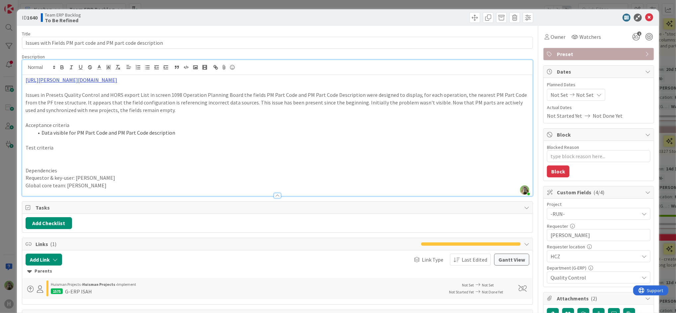
click at [117, 82] on link "https://huisman-smartit.onbmc.com/smartit/app/#/incident/AGGHEXFAF704DATAUBPOTA…" at bounding box center [72, 80] width 92 height 7
click at [308, 82] on p "https://huisman-smartit.onbmc.com/smartit/app/#/incident/AGGHEXFAF704DATAUBPOTA…" at bounding box center [278, 80] width 504 height 8
drag, startPoint x: 298, startPoint y: 83, endPoint x: -19, endPoint y: 83, distance: 316.6
click at [0, 83] on html "H Kanban Team ERP Backlog 1x 2x 3x 5 INFO This column contains information card…" at bounding box center [338, 156] width 676 height 313
click at [26, 94] on p "Issues in Presets Quality Control and HORS export List in screen 1098 Operation…" at bounding box center [278, 102] width 504 height 23
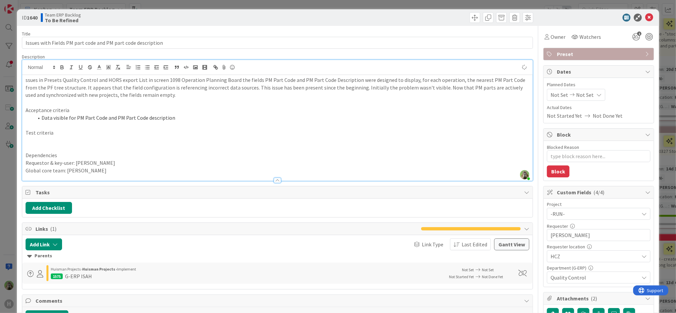
type textarea "x"
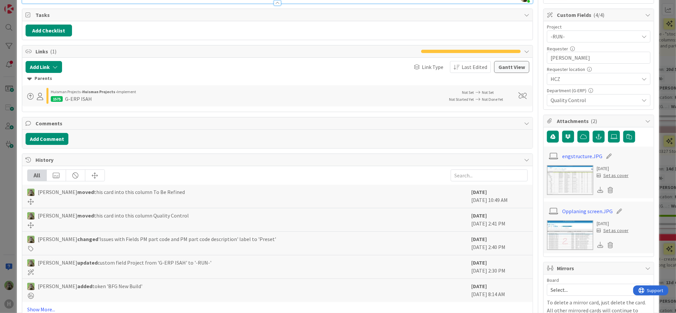
scroll to position [177, 0]
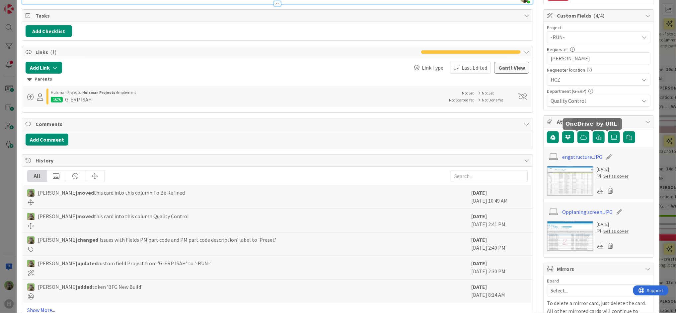
type textarea "x"
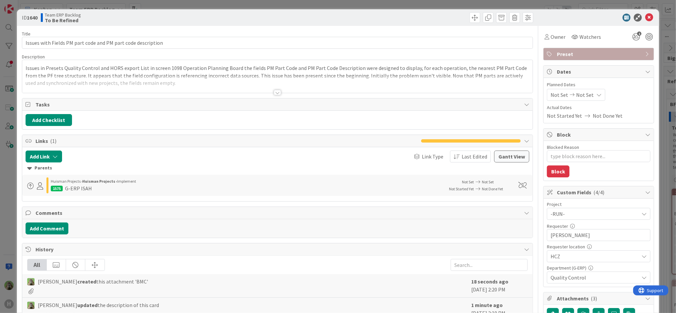
type textarea "x"
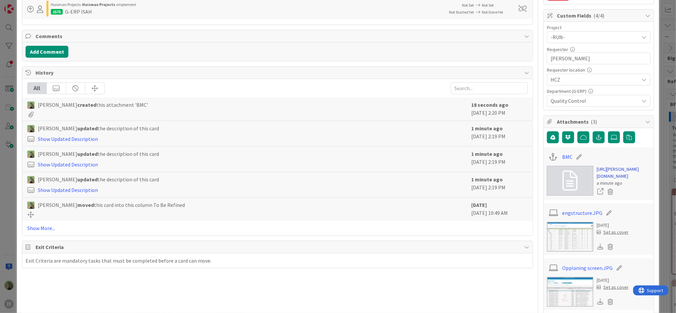
click at [614, 175] on link "[URL][PERSON_NAME][DOMAIN_NAME]" at bounding box center [624, 173] width 54 height 14
click at [0, 200] on div "ID 1640 Team ERP Backlog To Be Refined Title 60 / 128 Issues with Fields PM par…" at bounding box center [338, 156] width 676 height 313
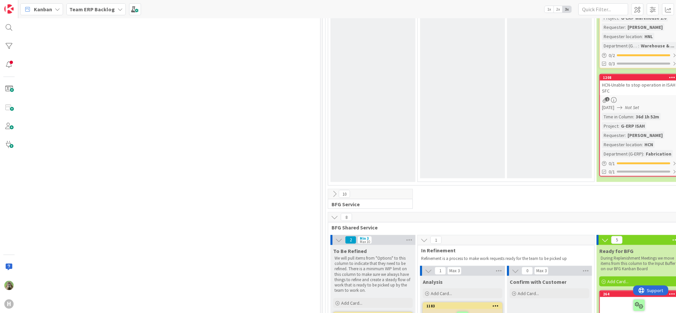
scroll to position [797, 339]
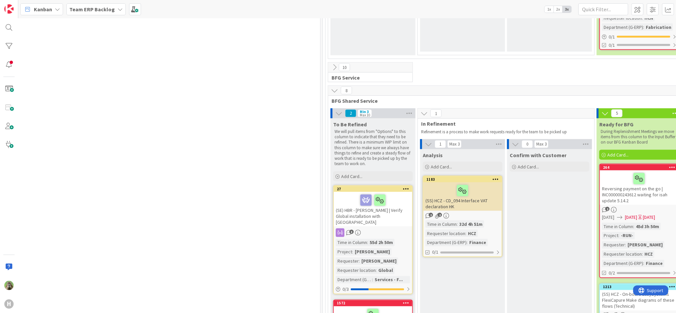
click at [337, 87] on icon at bounding box center [334, 90] width 7 height 7
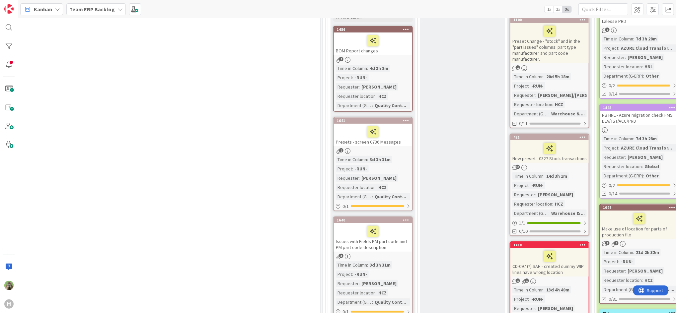
scroll to position [88, 339]
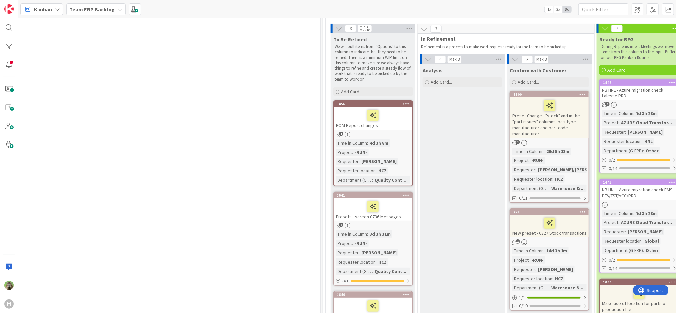
click at [402, 220] on div "Presets - screen 0736 Messages" at bounding box center [373, 209] width 78 height 23
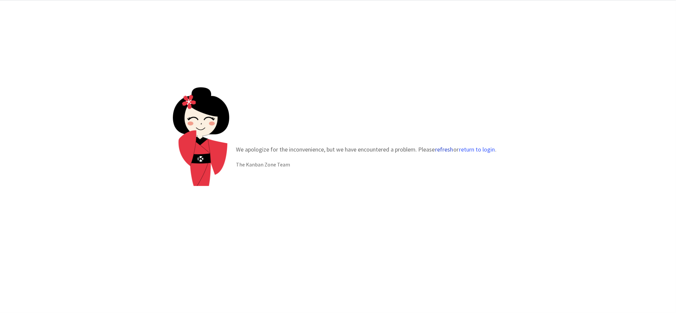
click at [448, 149] on button "refresh" at bounding box center [444, 149] width 19 height 7
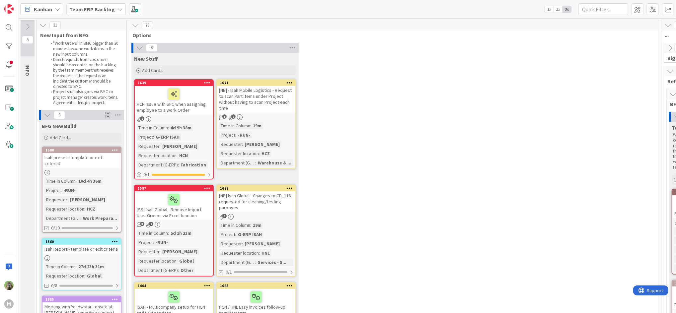
click at [258, 97] on div "[NB] - Isah Mobile Logistics - Request to scan Part items under Project without…" at bounding box center [256, 99] width 78 height 27
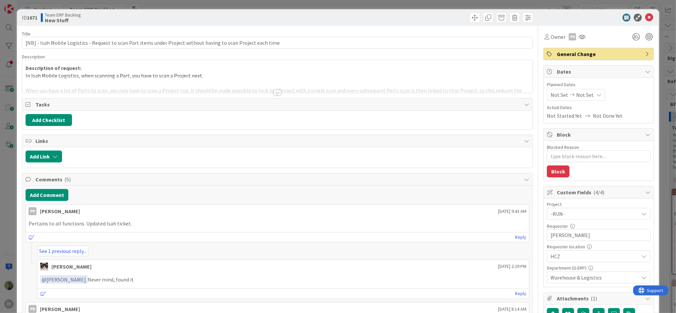
click at [261, 92] on div at bounding box center [277, 84] width 510 height 17
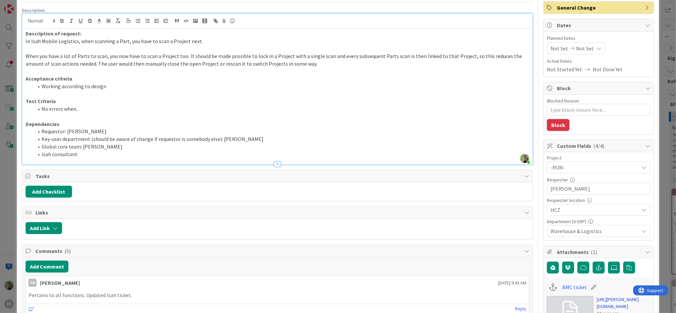
scroll to position [177, 0]
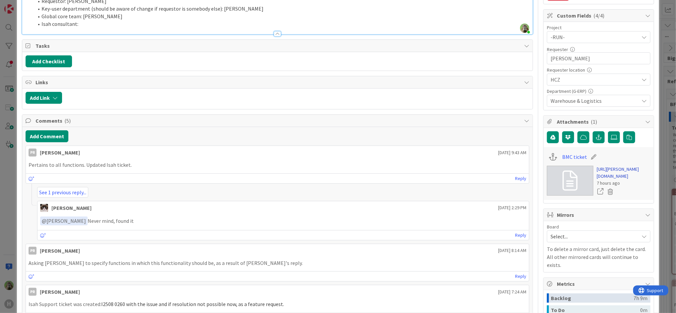
click at [617, 177] on link "[URL][PERSON_NAME][DOMAIN_NAME]" at bounding box center [624, 173] width 54 height 14
type textarea "x"
drag, startPoint x: 135, startPoint y: 15, endPoint x: 131, endPoint y: 15, distance: 3.7
click at [134, 15] on li "Global core team: [PERSON_NAME]" at bounding box center [282, 17] width 496 height 8
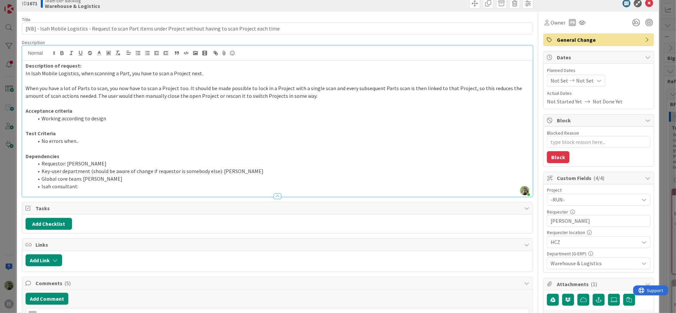
scroll to position [0, 0]
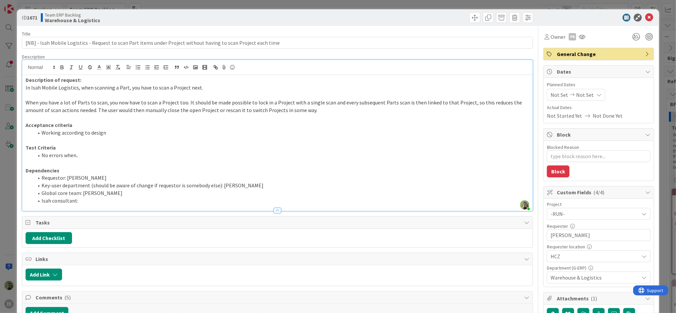
click at [10, 204] on div "ID 1671 Team ERP Backlog Warehouse & Logistics Title 112 / 128 [NB] - Isah Mobi…" at bounding box center [338, 156] width 676 height 313
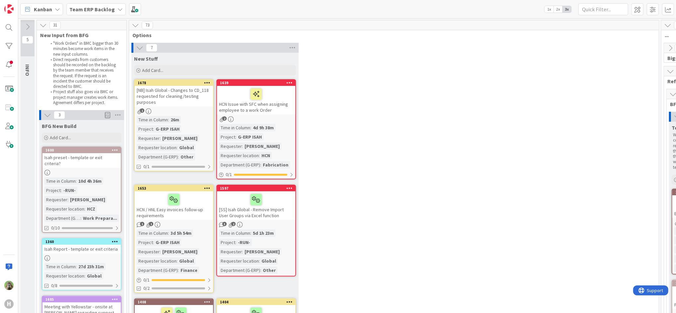
drag, startPoint x: 467, startPoint y: 108, endPoint x: 475, endPoint y: 105, distance: 8.4
click at [475, 105] on div "7 New Stuff Add Card... 1639 HCN Issue with SFC when assigning employee to a wo…" at bounding box center [393, 271] width 527 height 456
click at [420, 126] on div "7 New Stuff Add Card... 1639 HCN Issue with SFC when assigning employee to a wo…" at bounding box center [393, 271] width 527 height 456
click at [379, 59] on div "7 New Stuff Add Card... 1639 HCN Issue with SFC when assigning employee to a wo…" at bounding box center [393, 271] width 527 height 456
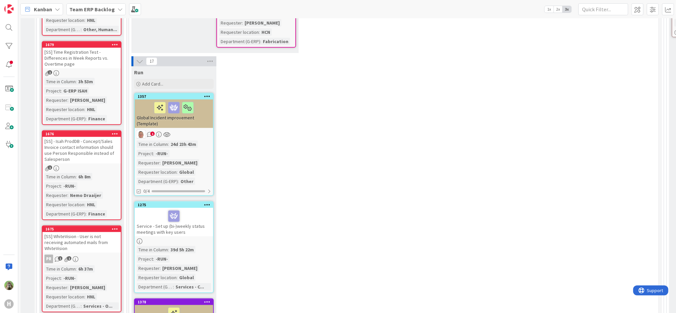
scroll to position [266, 0]
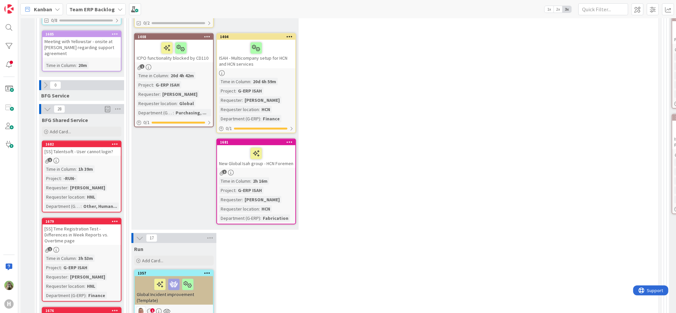
click at [141, 236] on icon at bounding box center [139, 238] width 7 height 7
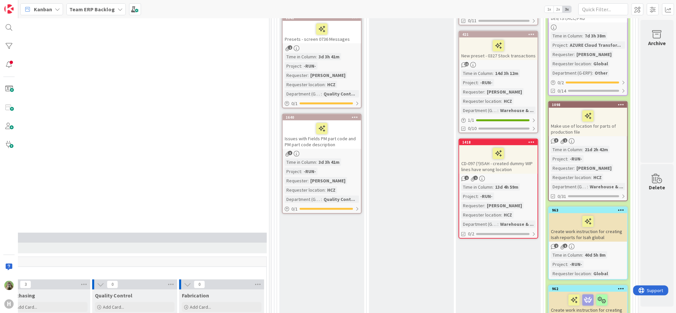
scroll to position [177, 396]
